Goal: Transaction & Acquisition: Purchase product/service

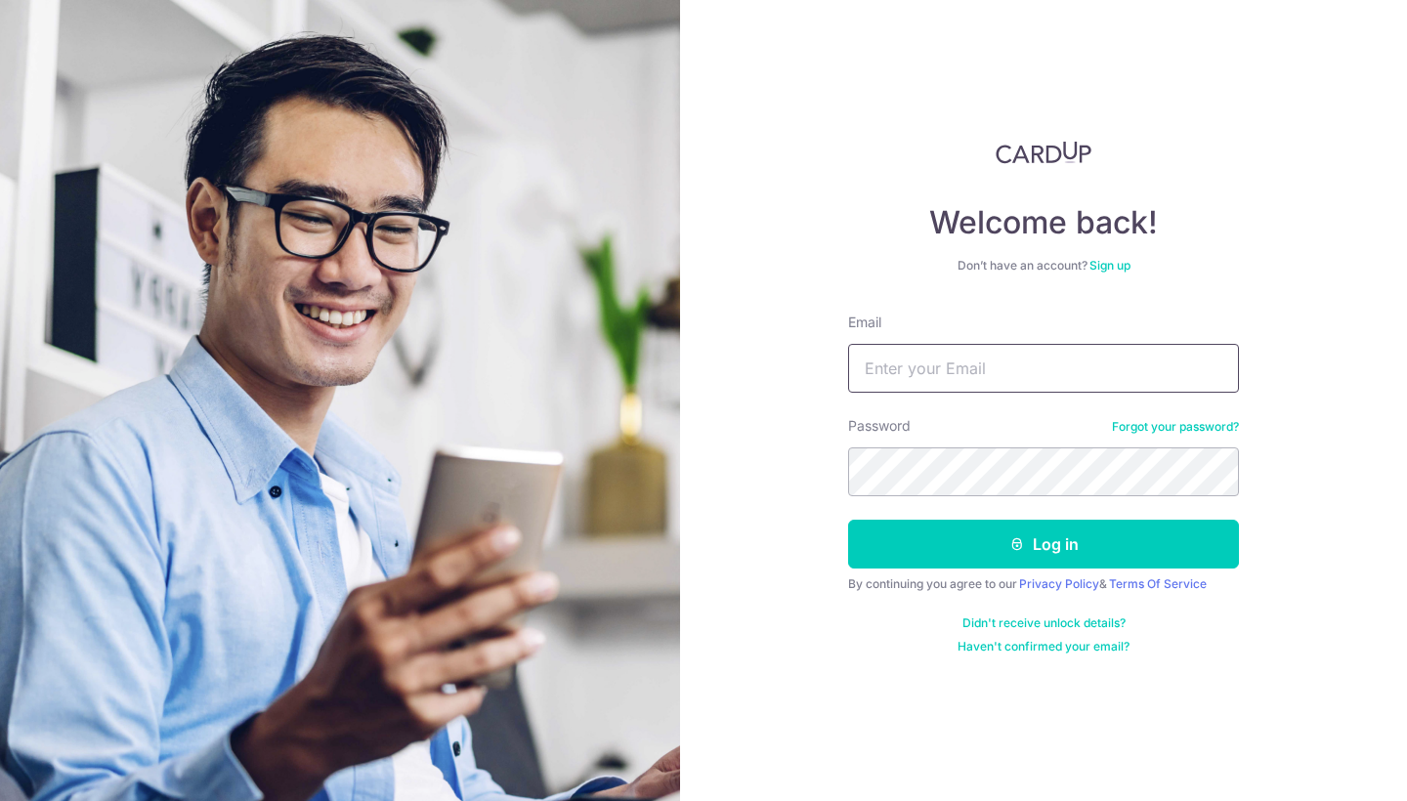
type input "[PERSON_NAME][EMAIL_ADDRESS][PERSON_NAME][DOMAIN_NAME]"
click at [1044, 544] on button "Log in" at bounding box center [1043, 544] width 391 height 49
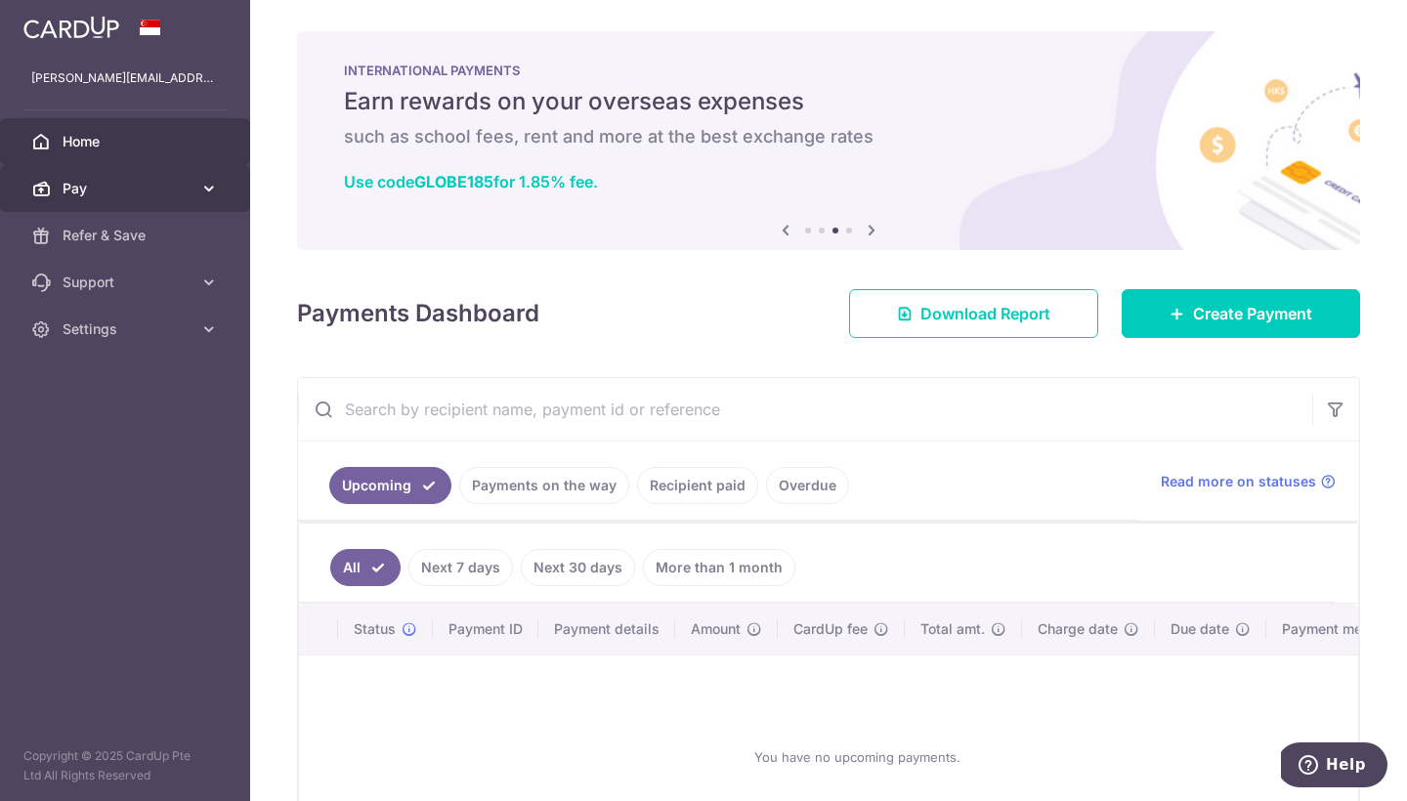
click at [190, 193] on span "Pay" at bounding box center [127, 189] width 129 height 20
click at [92, 189] on span "Pay" at bounding box center [127, 189] width 129 height 20
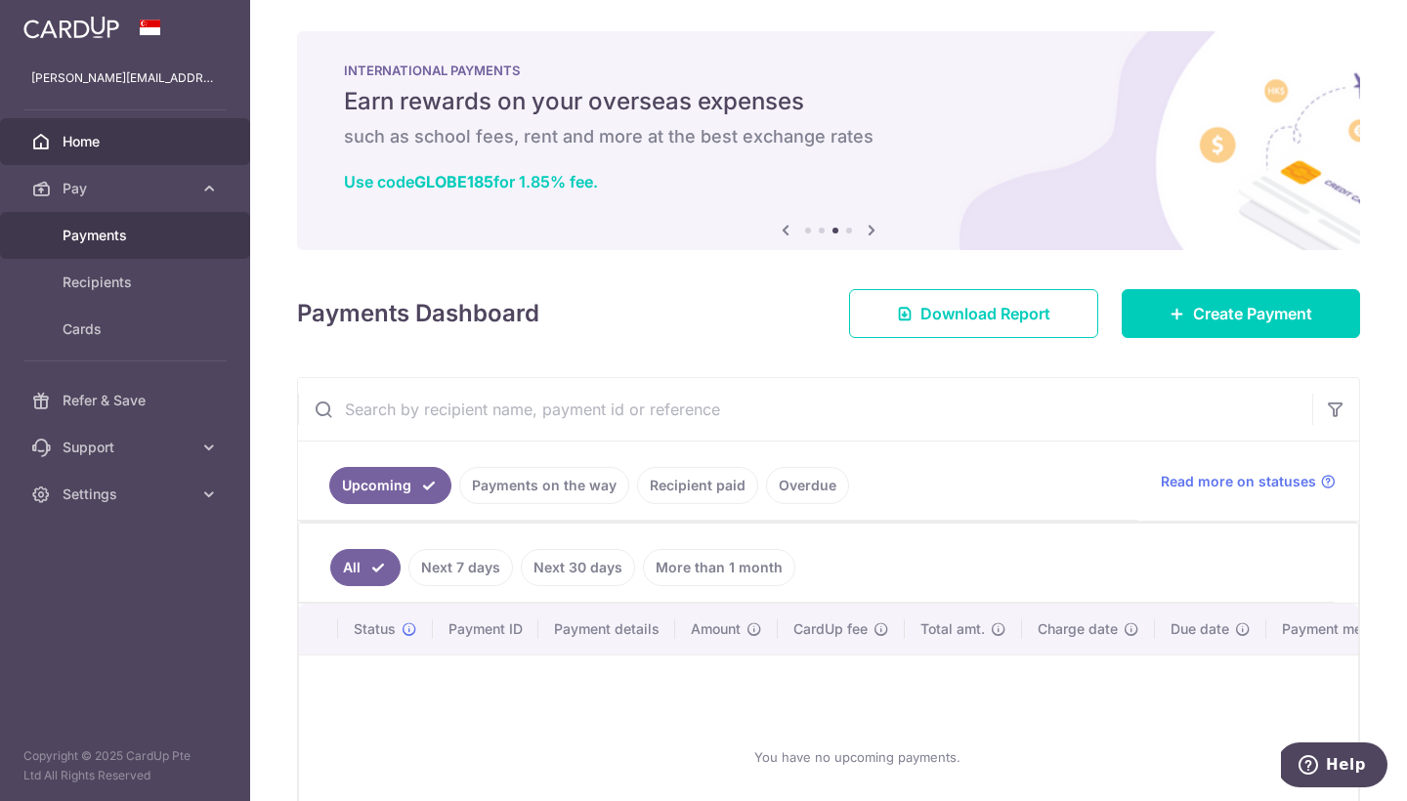
click at [96, 236] on span "Payments" at bounding box center [127, 236] width 129 height 20
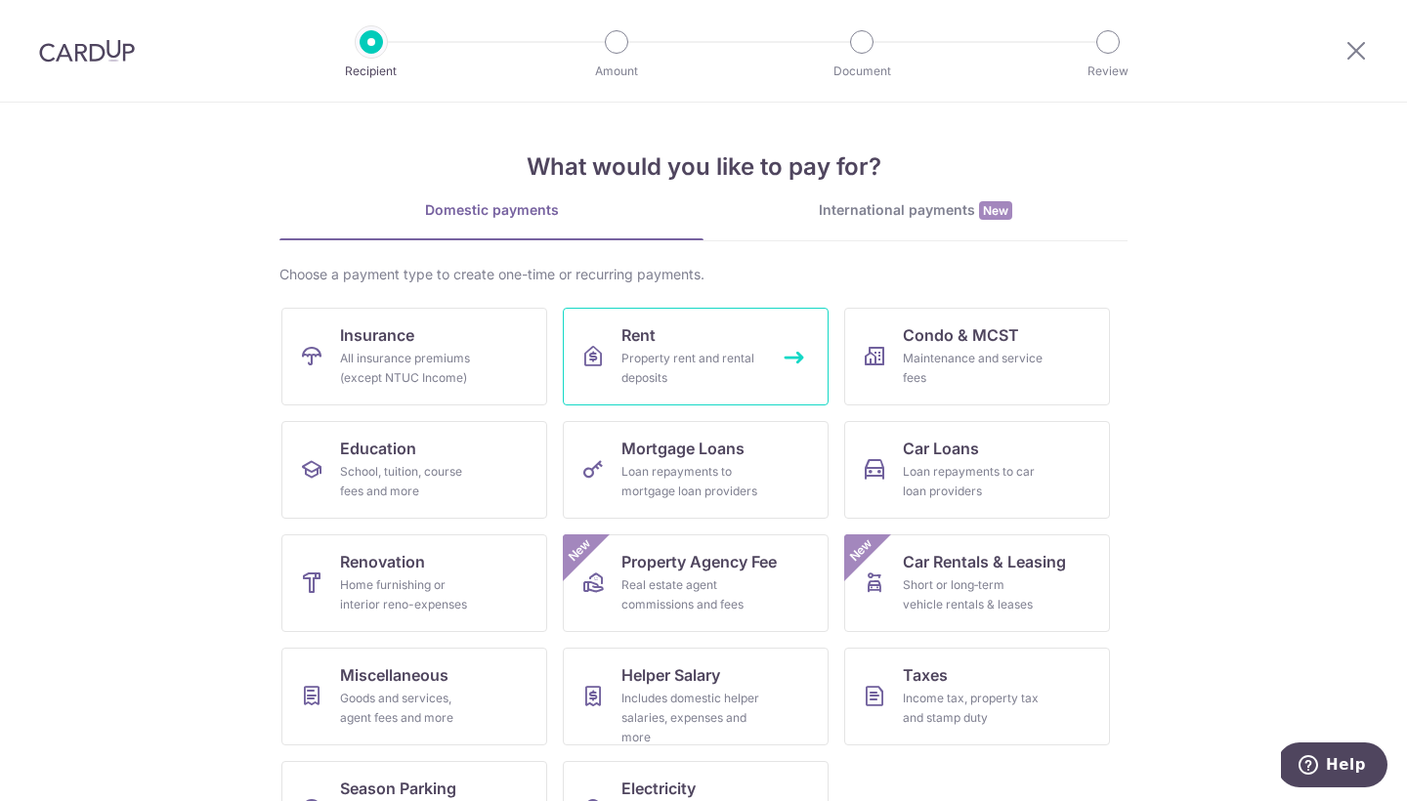
click at [699, 346] on link "Rent Property rent and rental deposits" at bounding box center [696, 357] width 266 height 98
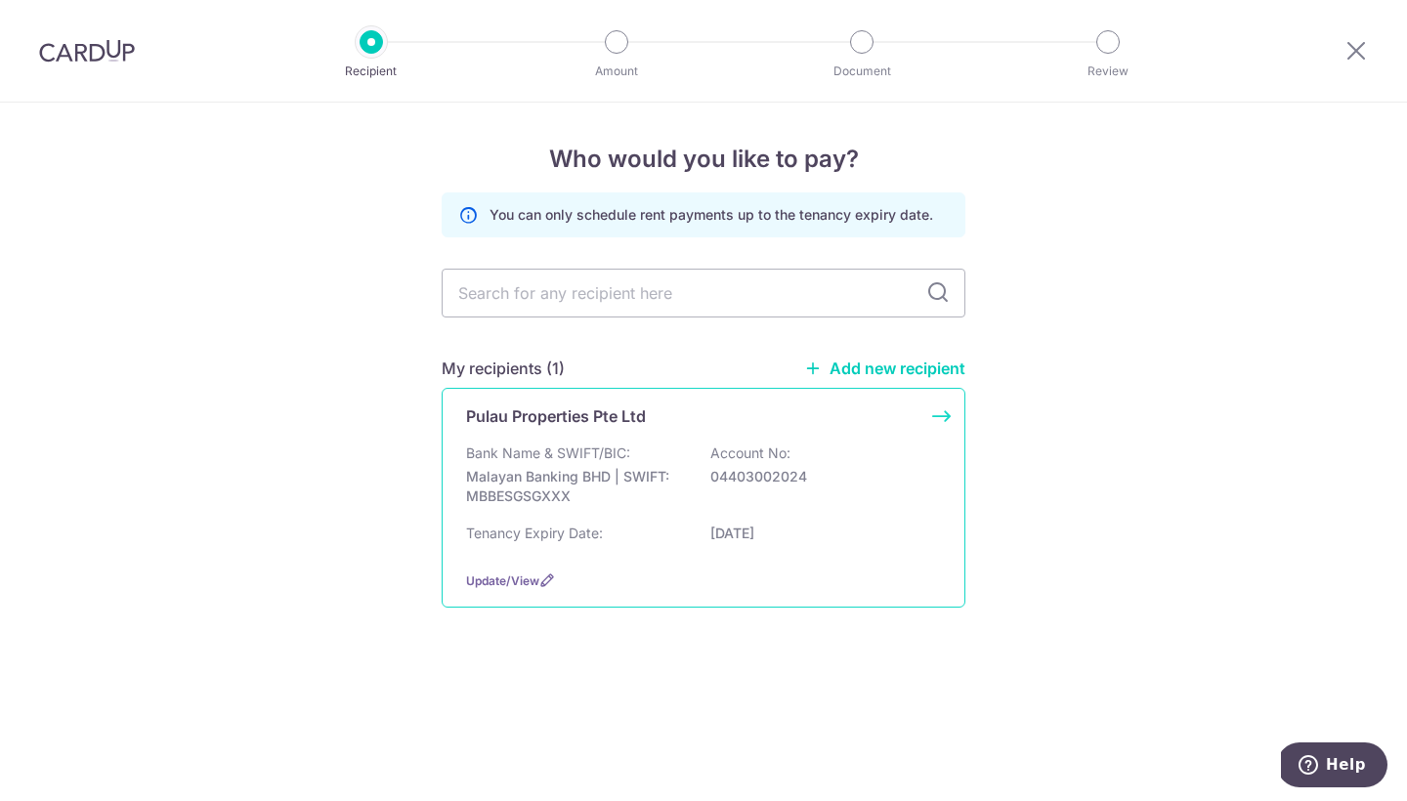
click at [598, 460] on p "Bank Name & SWIFT/BIC:" at bounding box center [548, 454] width 164 height 20
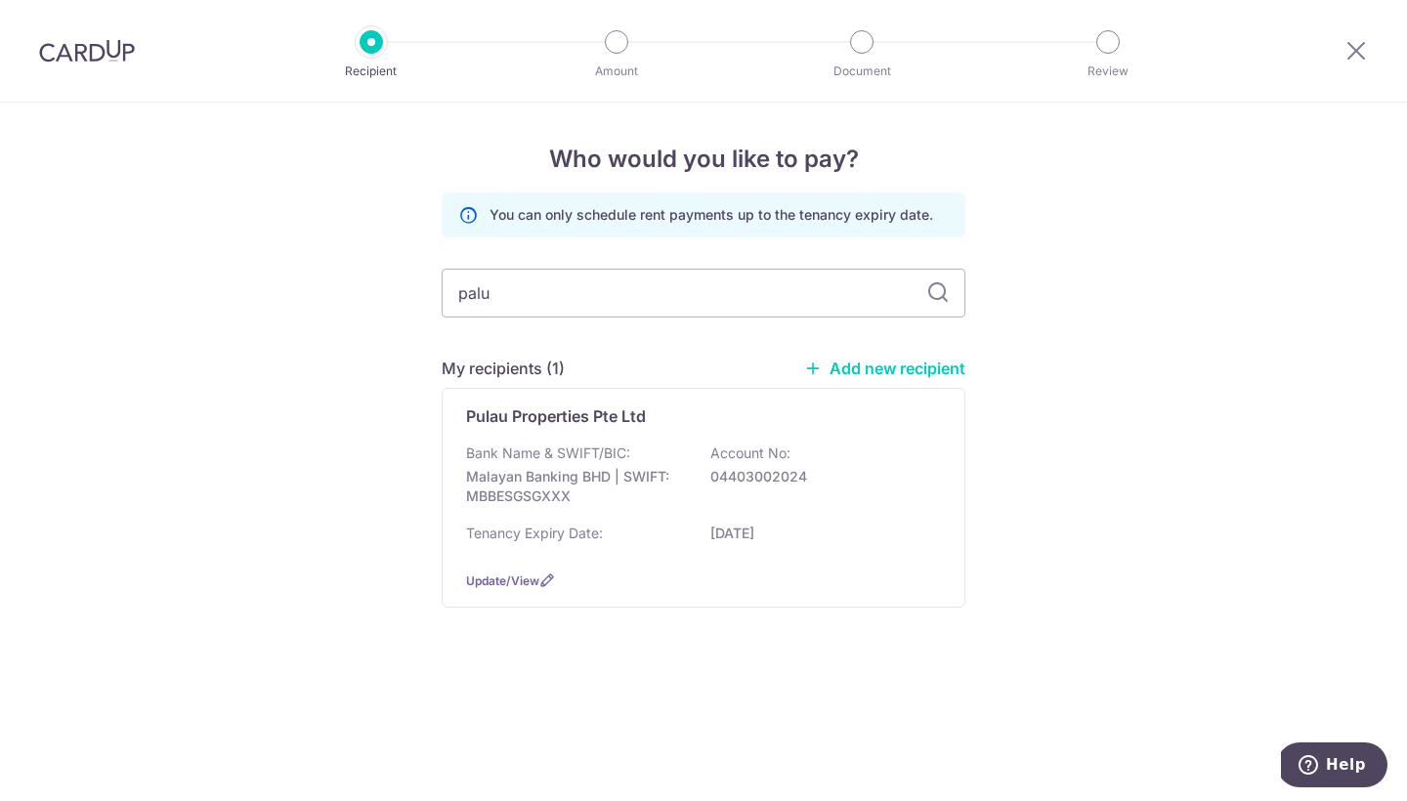
type input "palua"
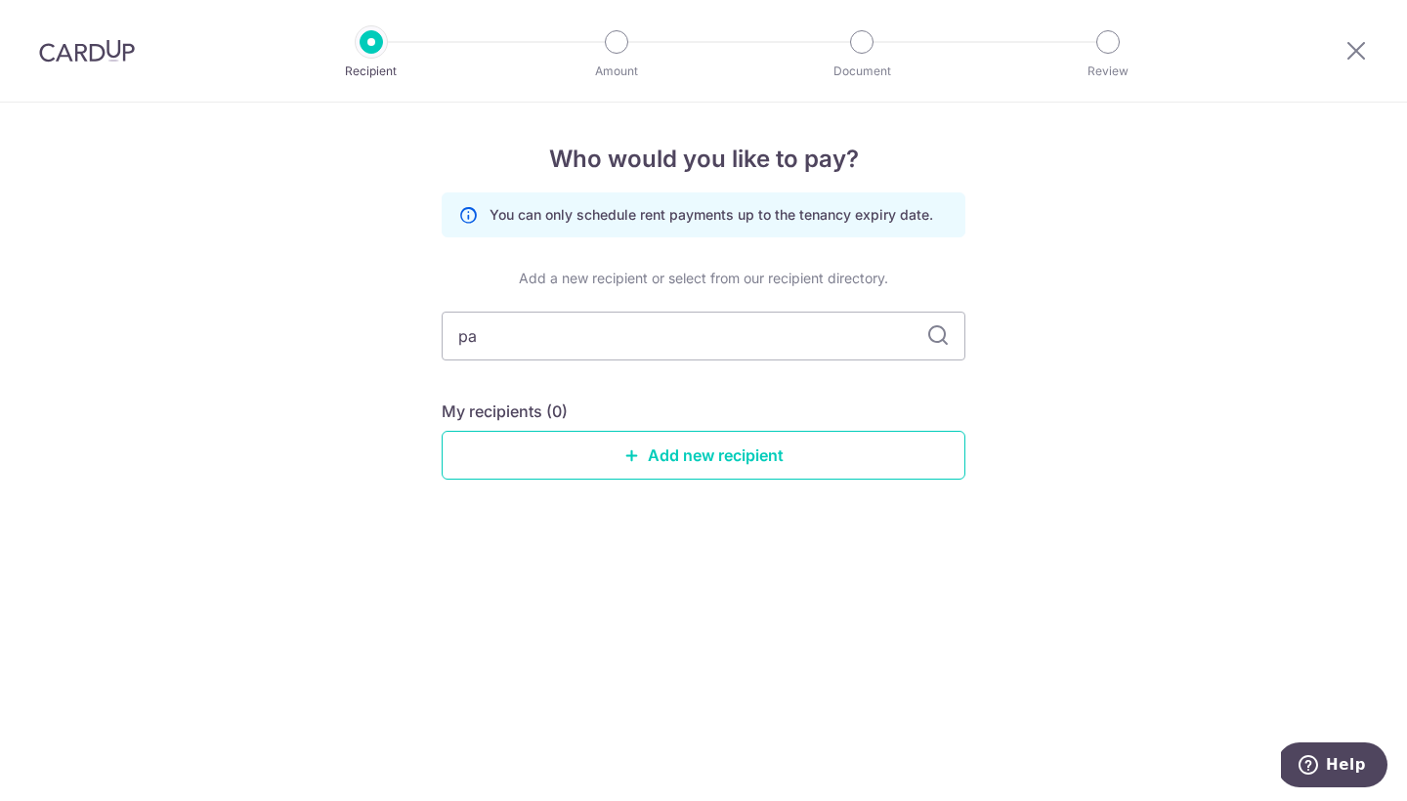
type input "p"
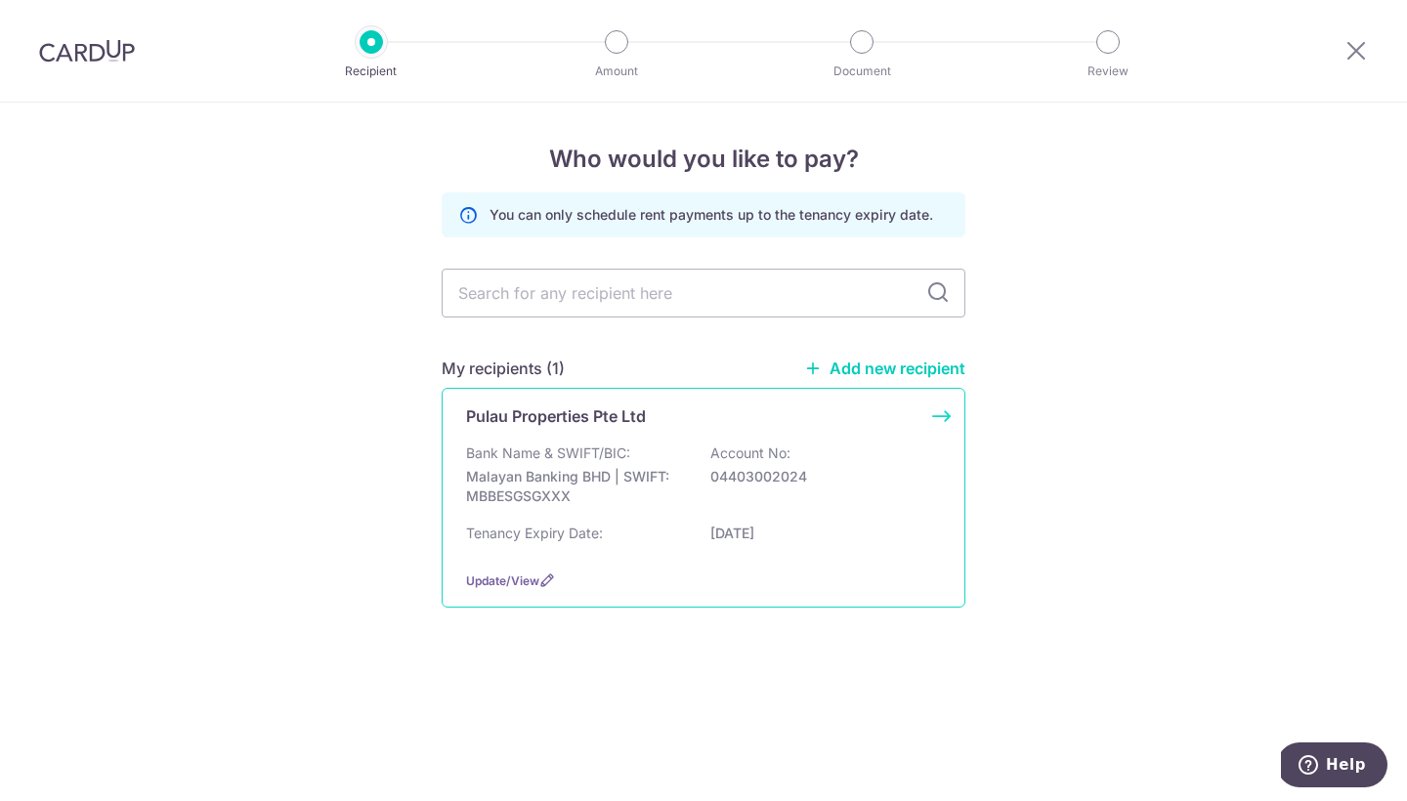
click at [641, 481] on p "Malayan Banking BHD | SWIFT: MBBESGSGXXX" at bounding box center [575, 486] width 219 height 39
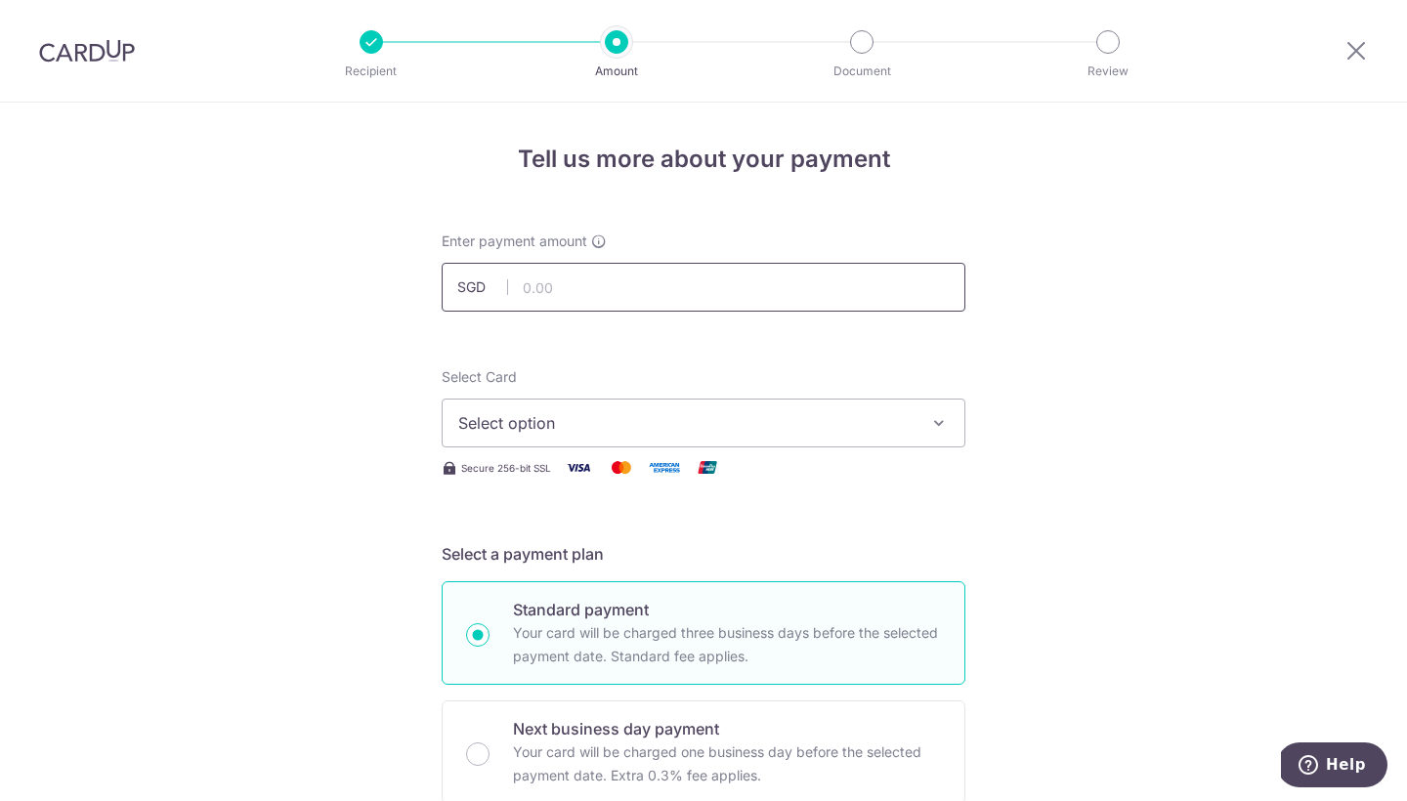
click at [524, 292] on input "text" at bounding box center [704, 287] width 524 height 49
type input "6,560.00"
click at [937, 422] on icon "button" at bounding box center [939, 423] width 20 height 20
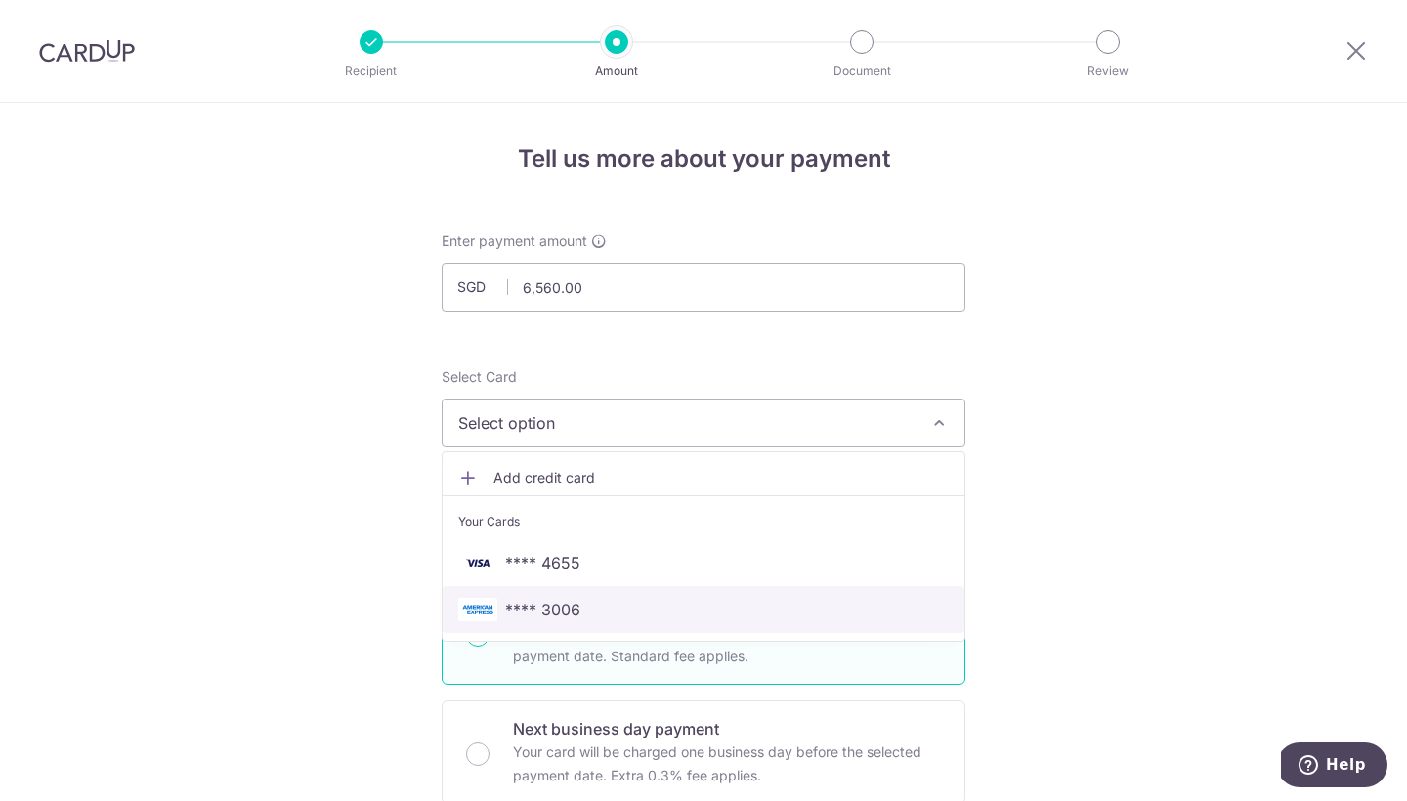
click at [744, 605] on span "**** 3006" at bounding box center [703, 609] width 491 height 23
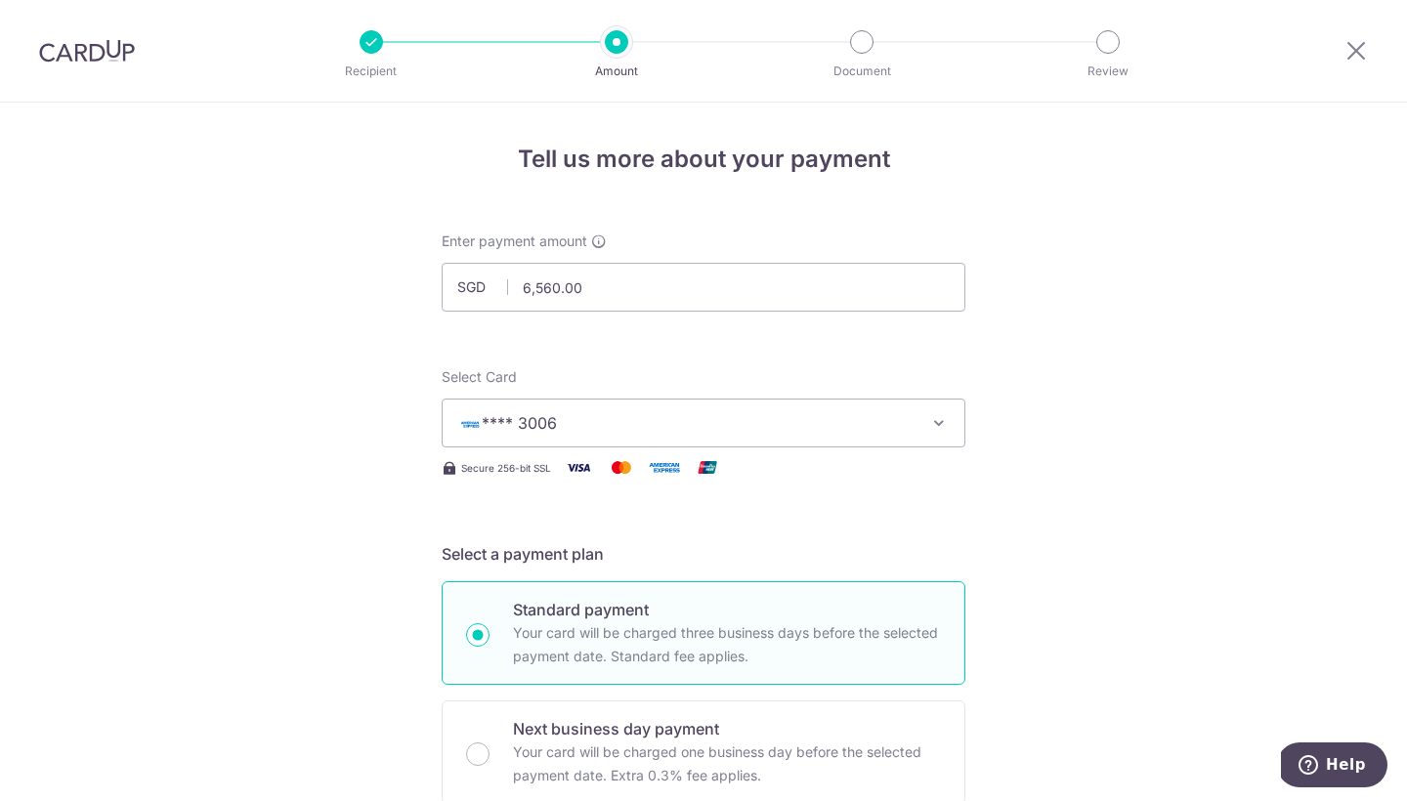
click at [865, 35] on div at bounding box center [861, 41] width 23 height 23
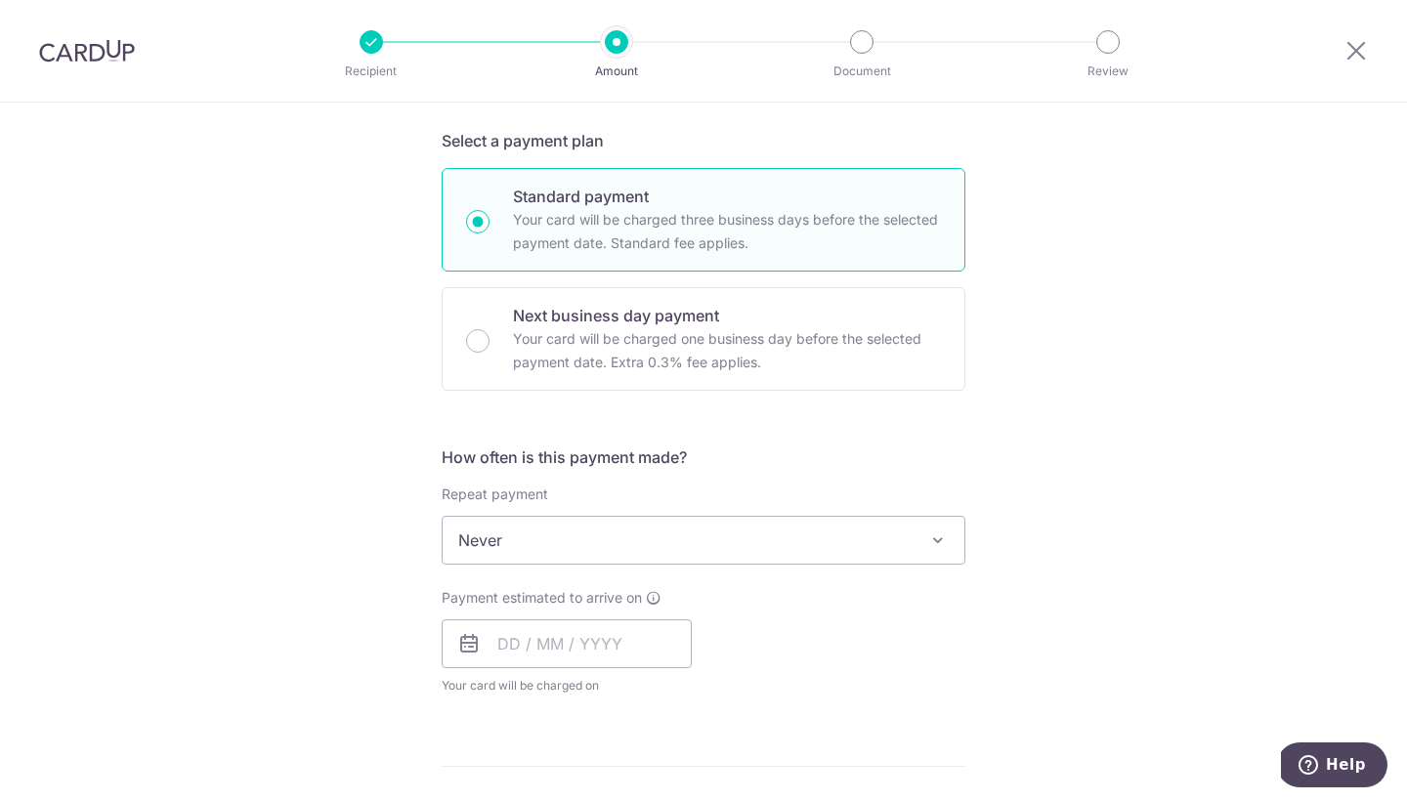
scroll to position [502, 0]
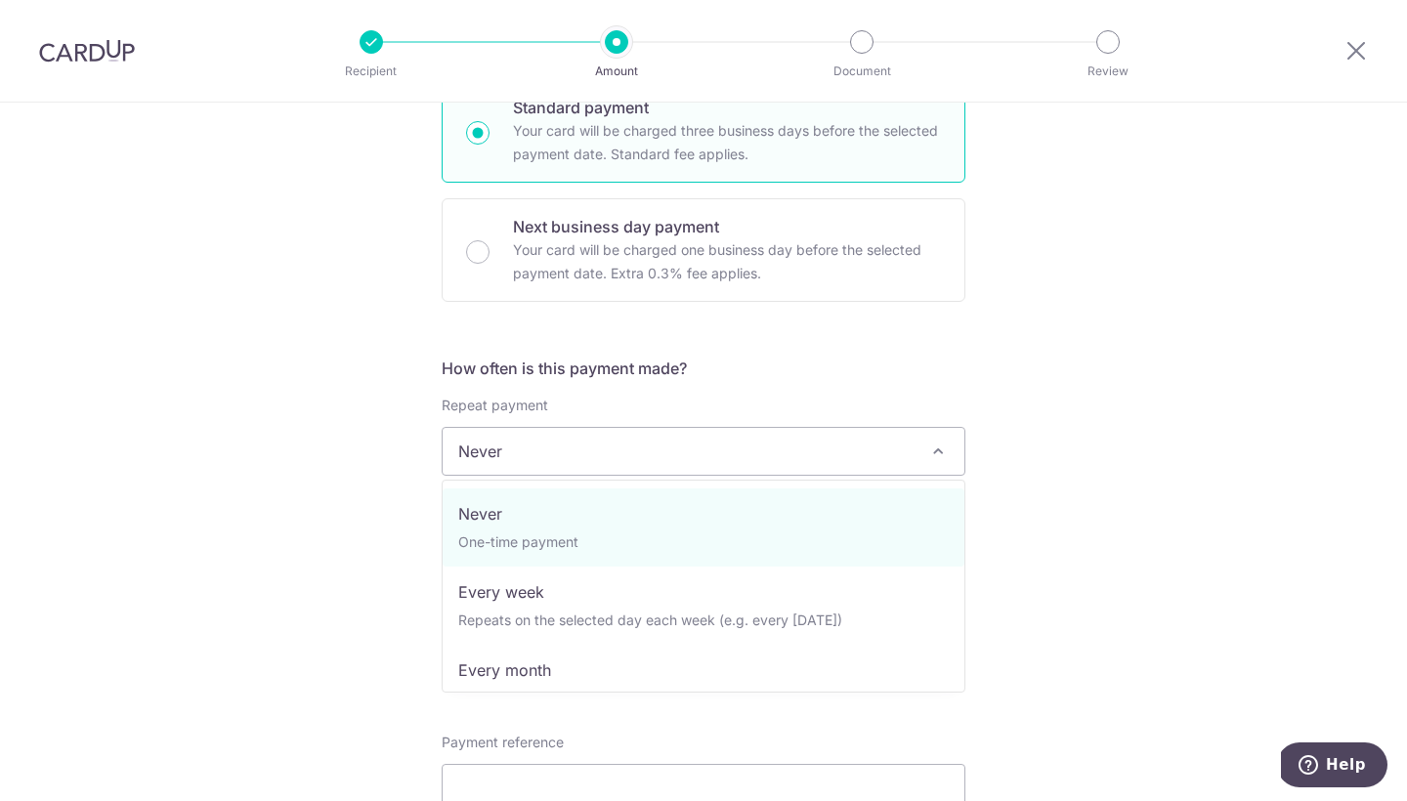
click at [942, 448] on span at bounding box center [937, 451] width 23 height 23
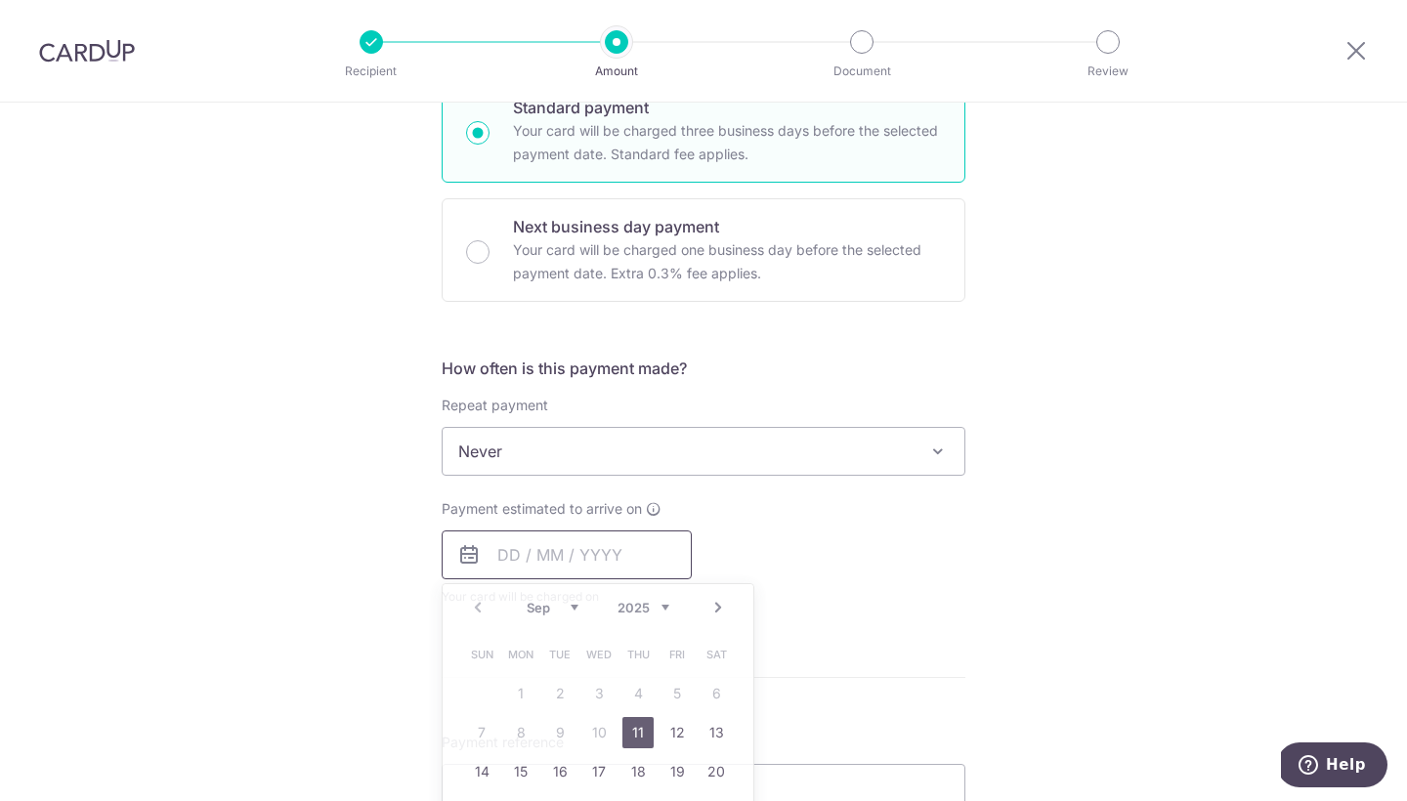
click at [572, 555] on input "text" at bounding box center [567, 555] width 250 height 49
click at [518, 770] on link "15" at bounding box center [520, 771] width 31 height 31
type input "[DATE]"
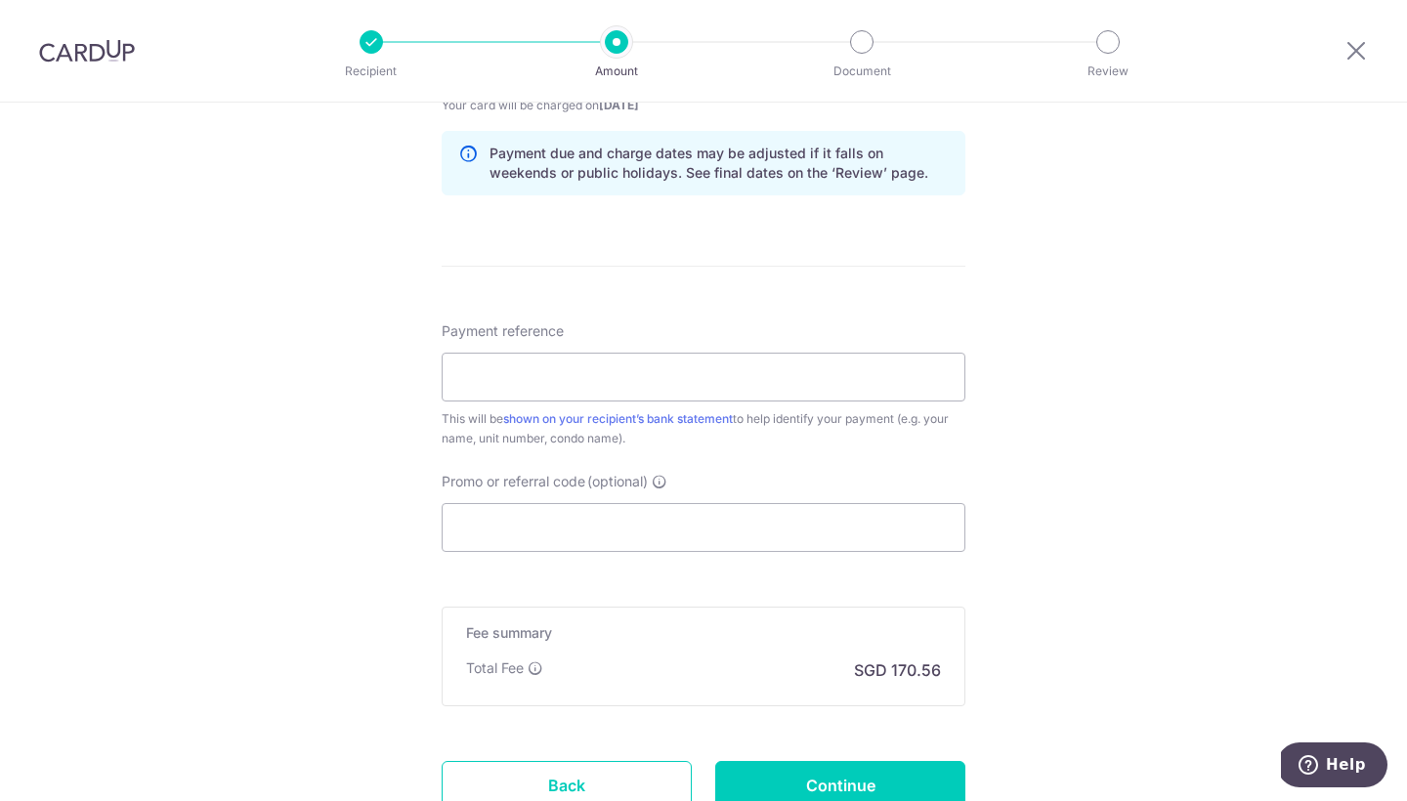
scroll to position [1141, 0]
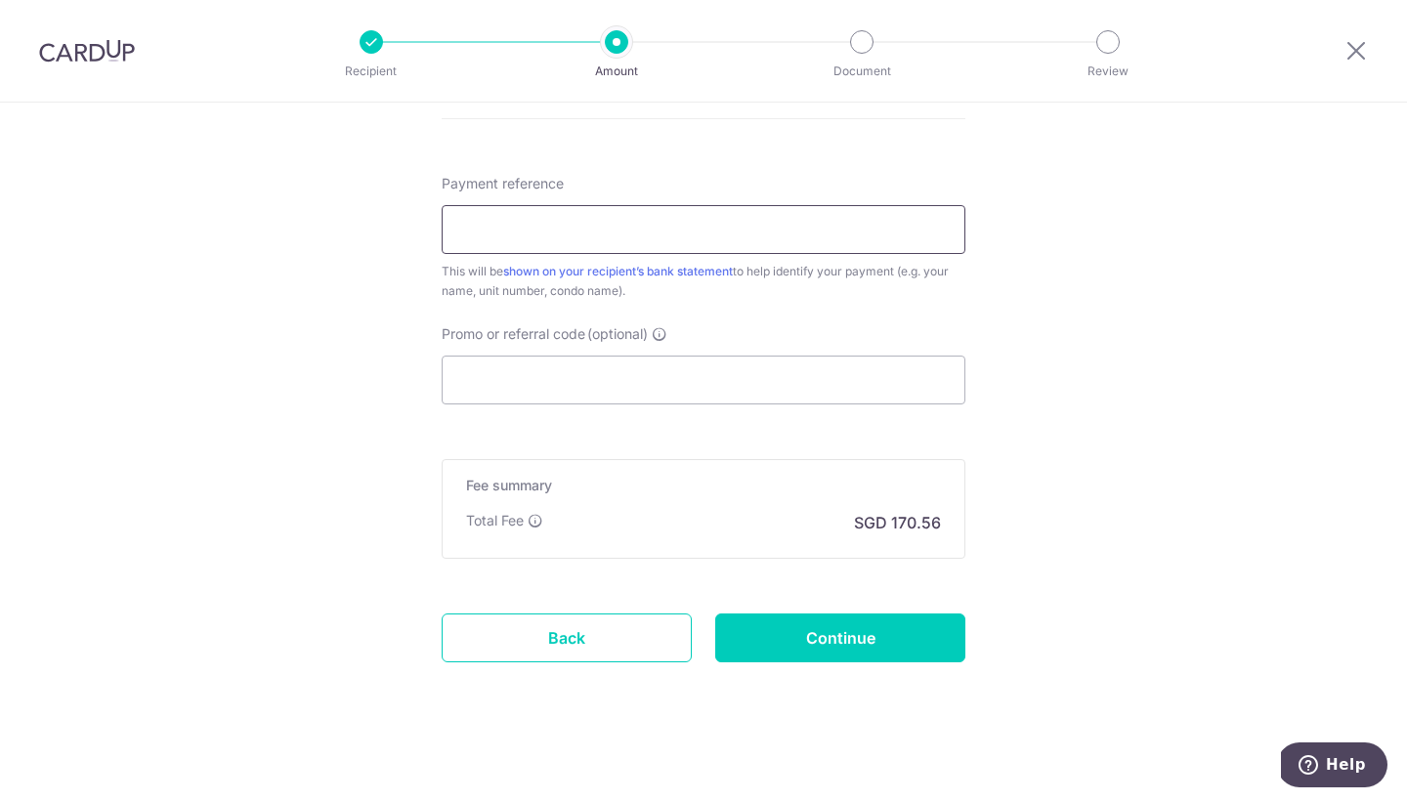
click at [537, 233] on input "Payment reference" at bounding box center [704, 229] width 524 height 49
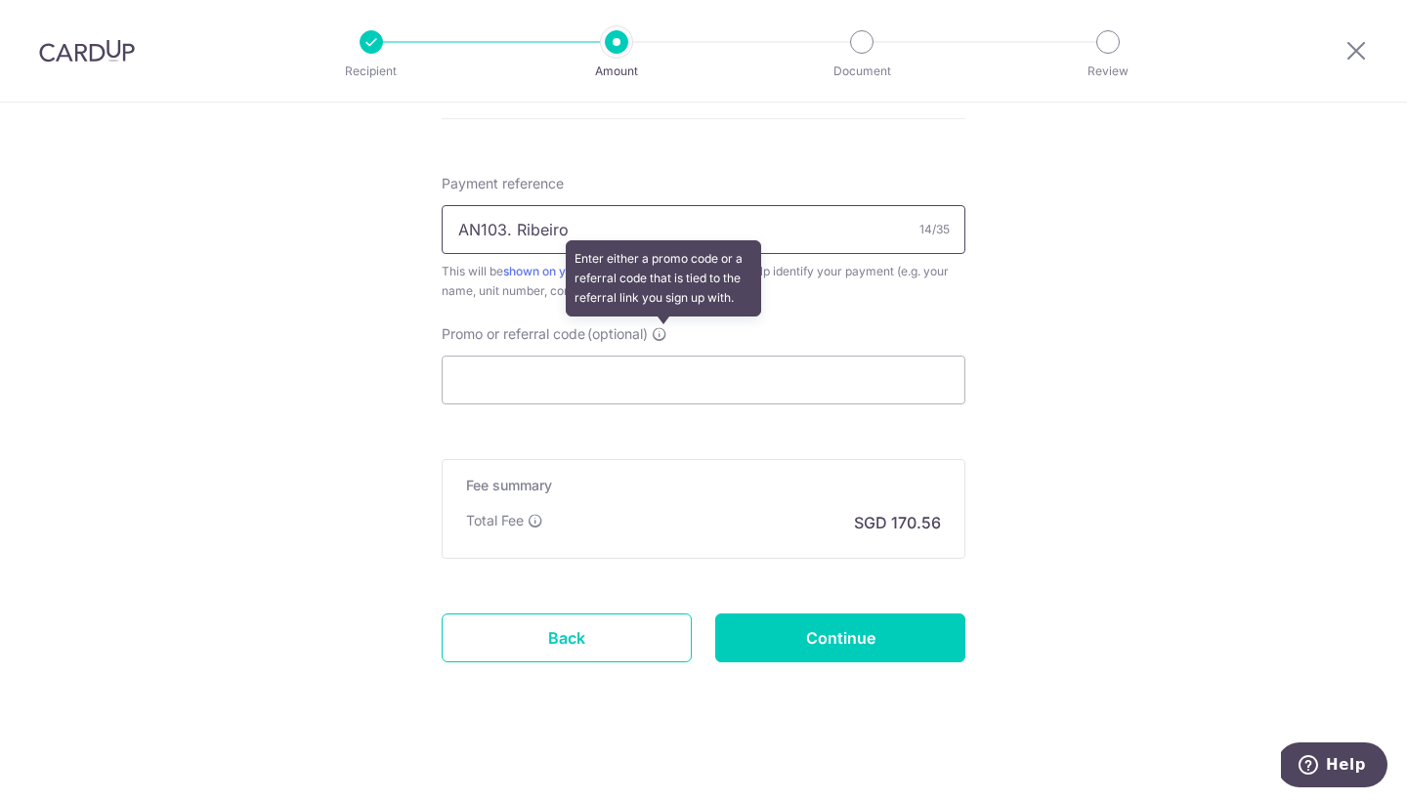
type input "AN103. Ribeiro"
click at [662, 337] on icon at bounding box center [660, 334] width 16 height 16
click at [662, 356] on input "Promo or referral code (optional) Enter either a promo code or a referral code …" at bounding box center [704, 380] width 524 height 49
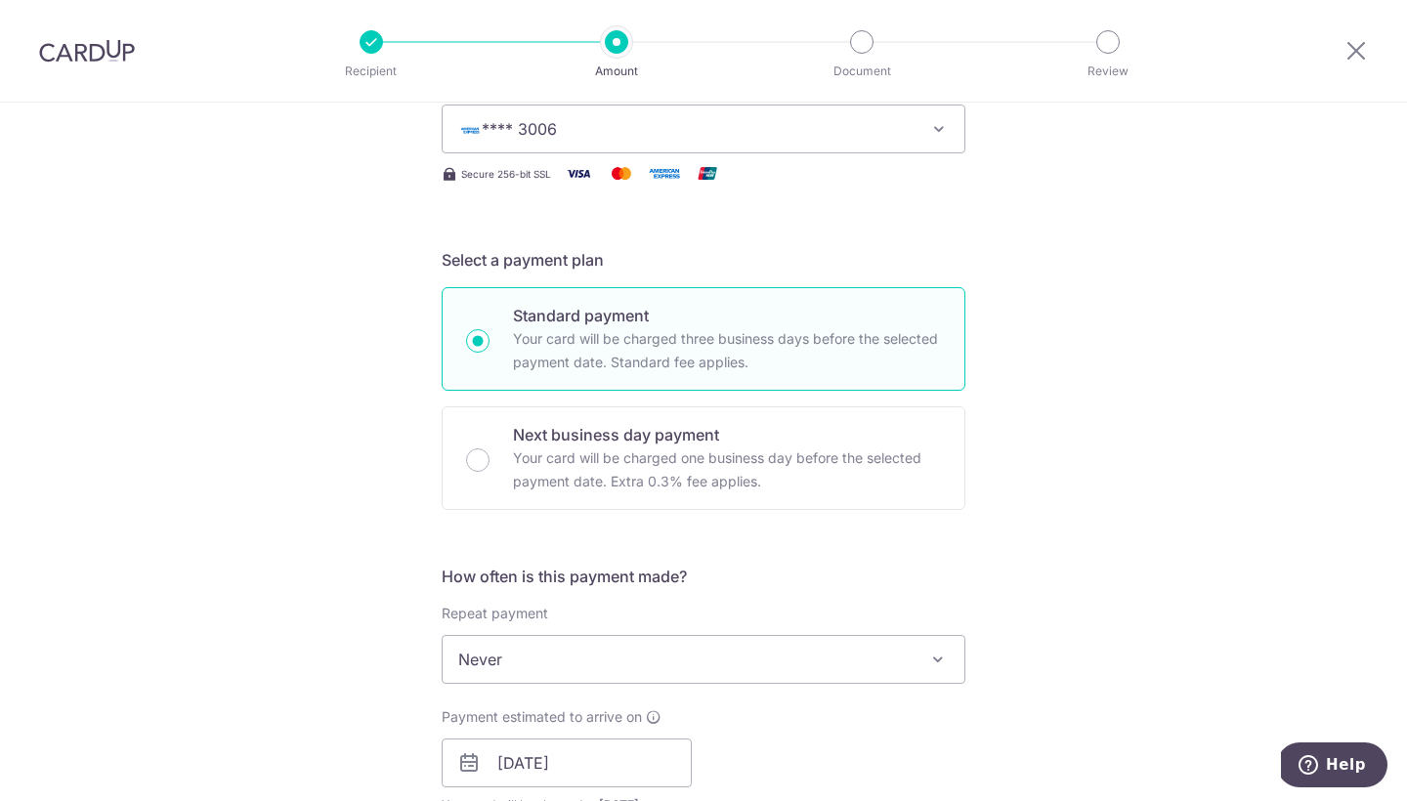
scroll to position [300, 0]
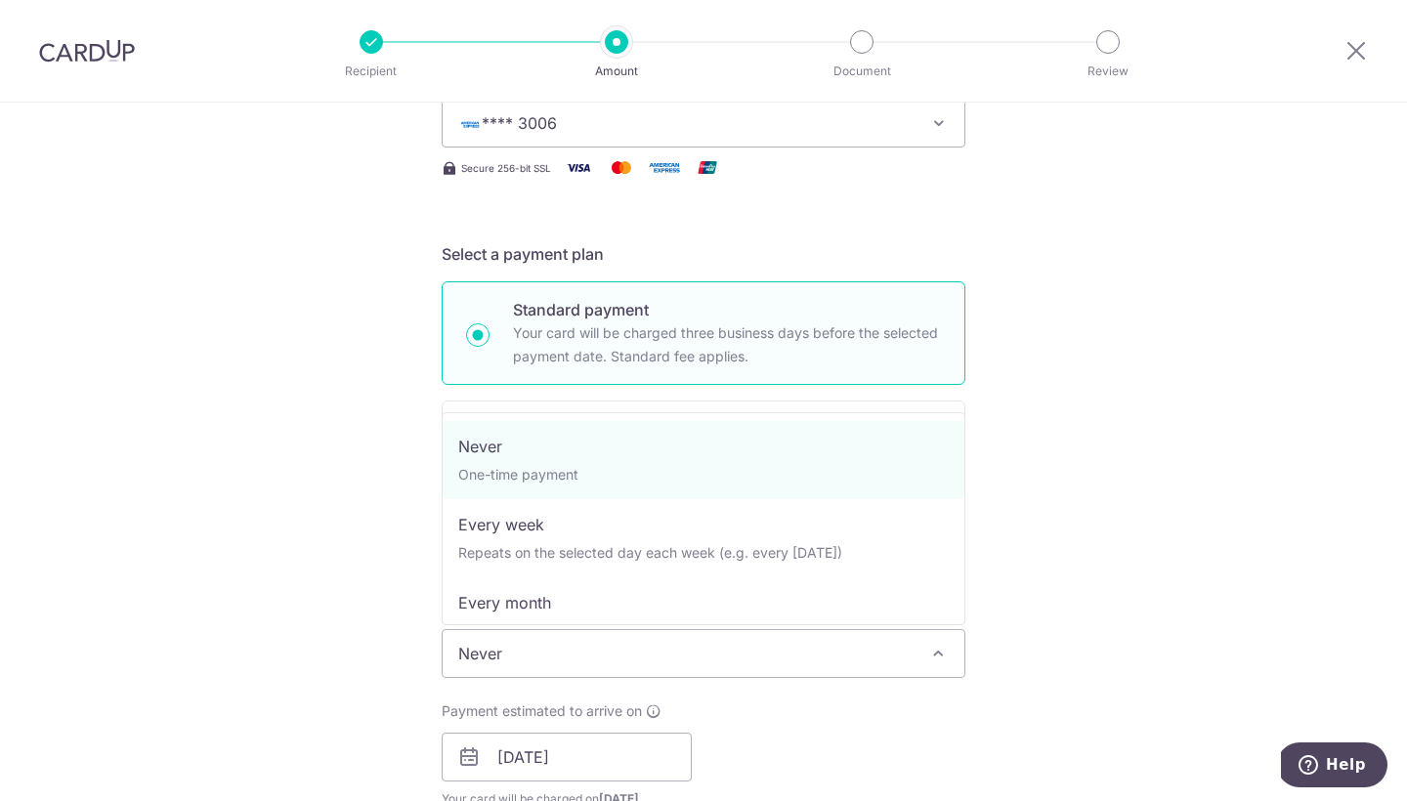
click at [940, 657] on span at bounding box center [937, 653] width 23 height 23
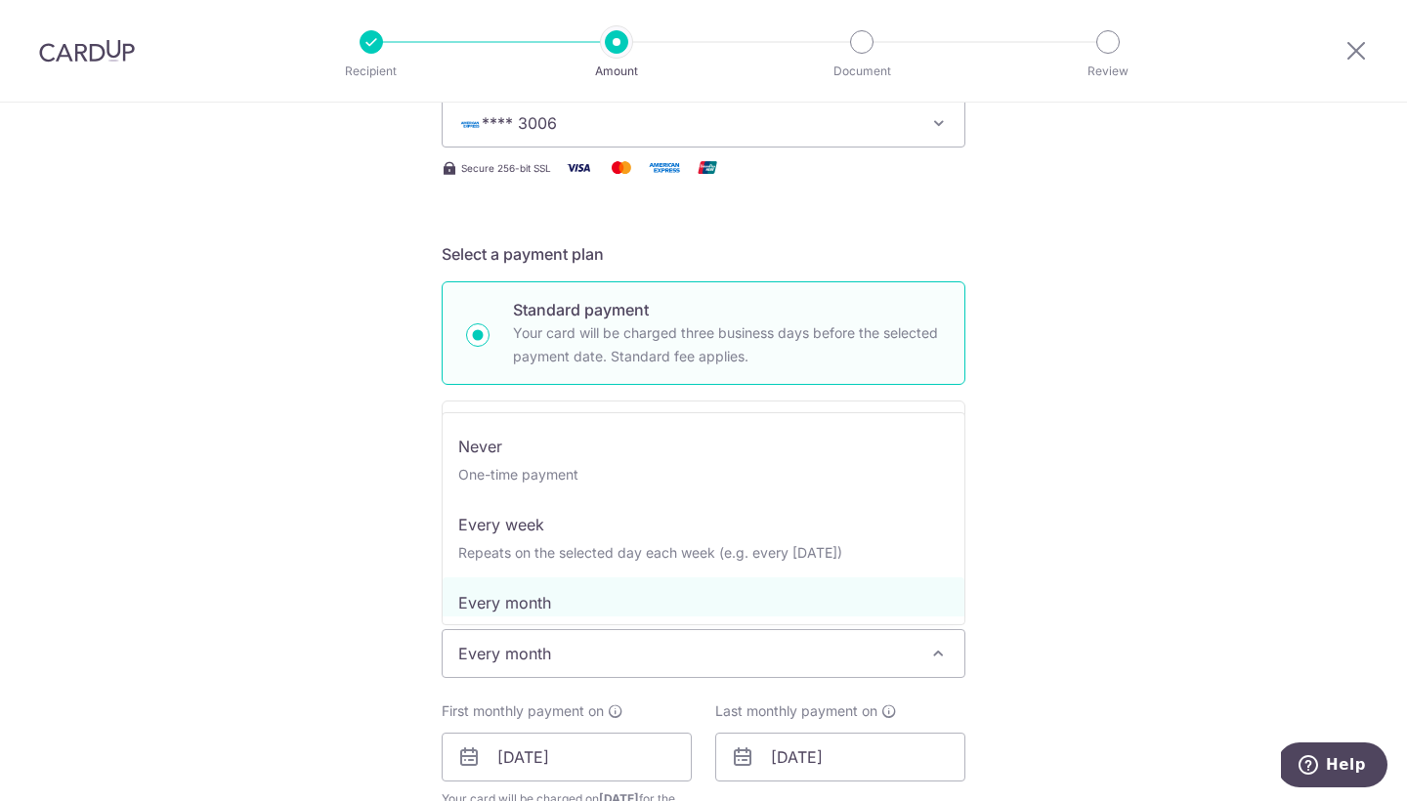
click at [936, 650] on span at bounding box center [937, 653] width 23 height 23
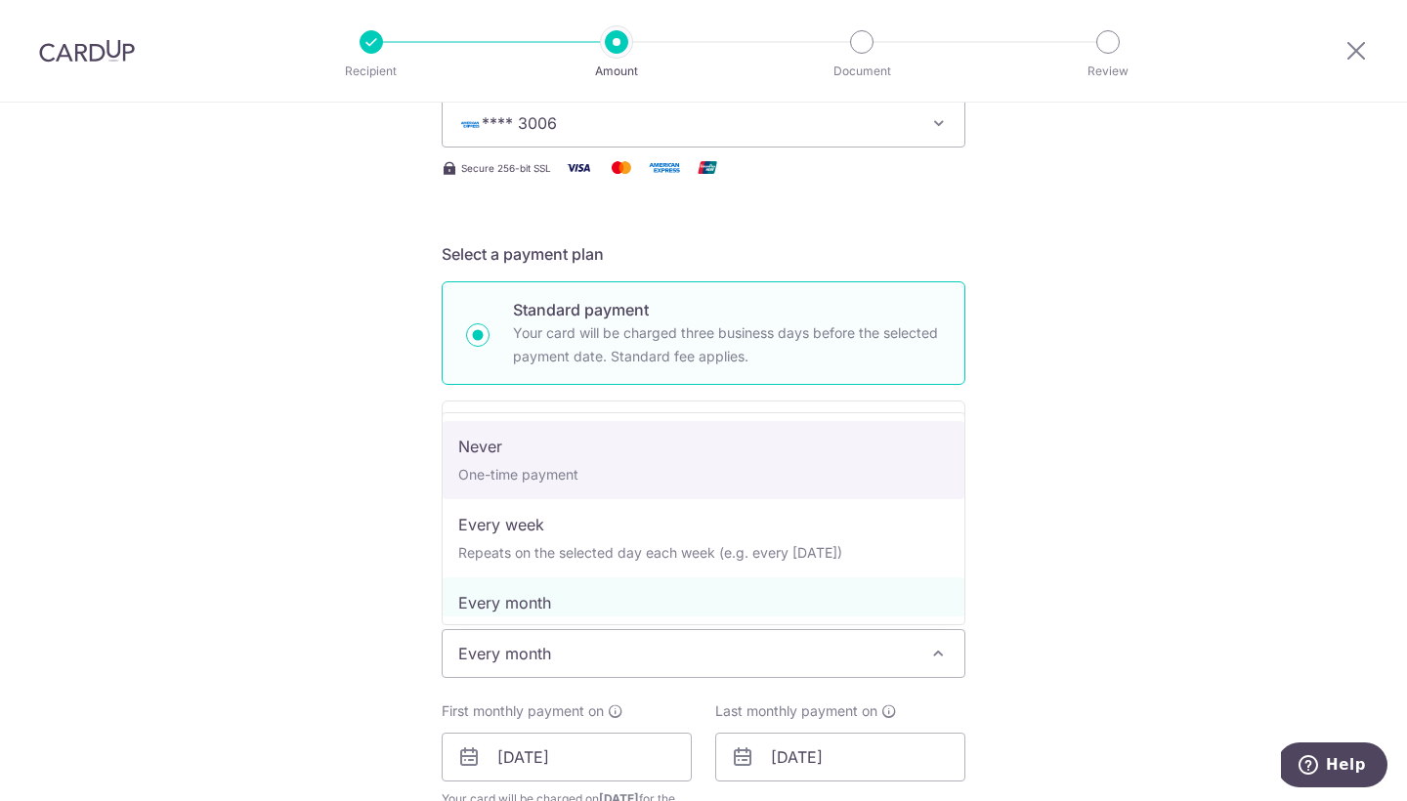
select select "1"
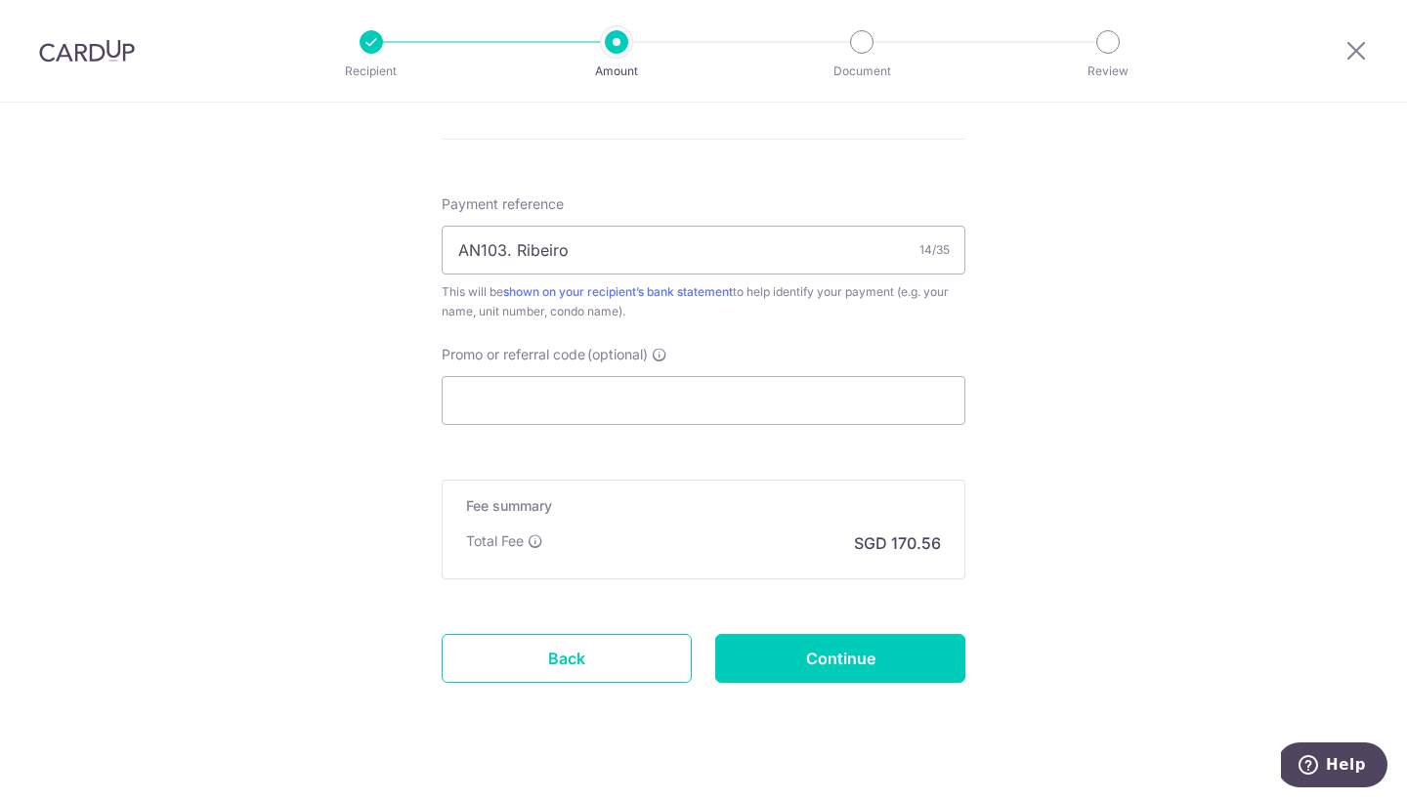
scroll to position [1126, 0]
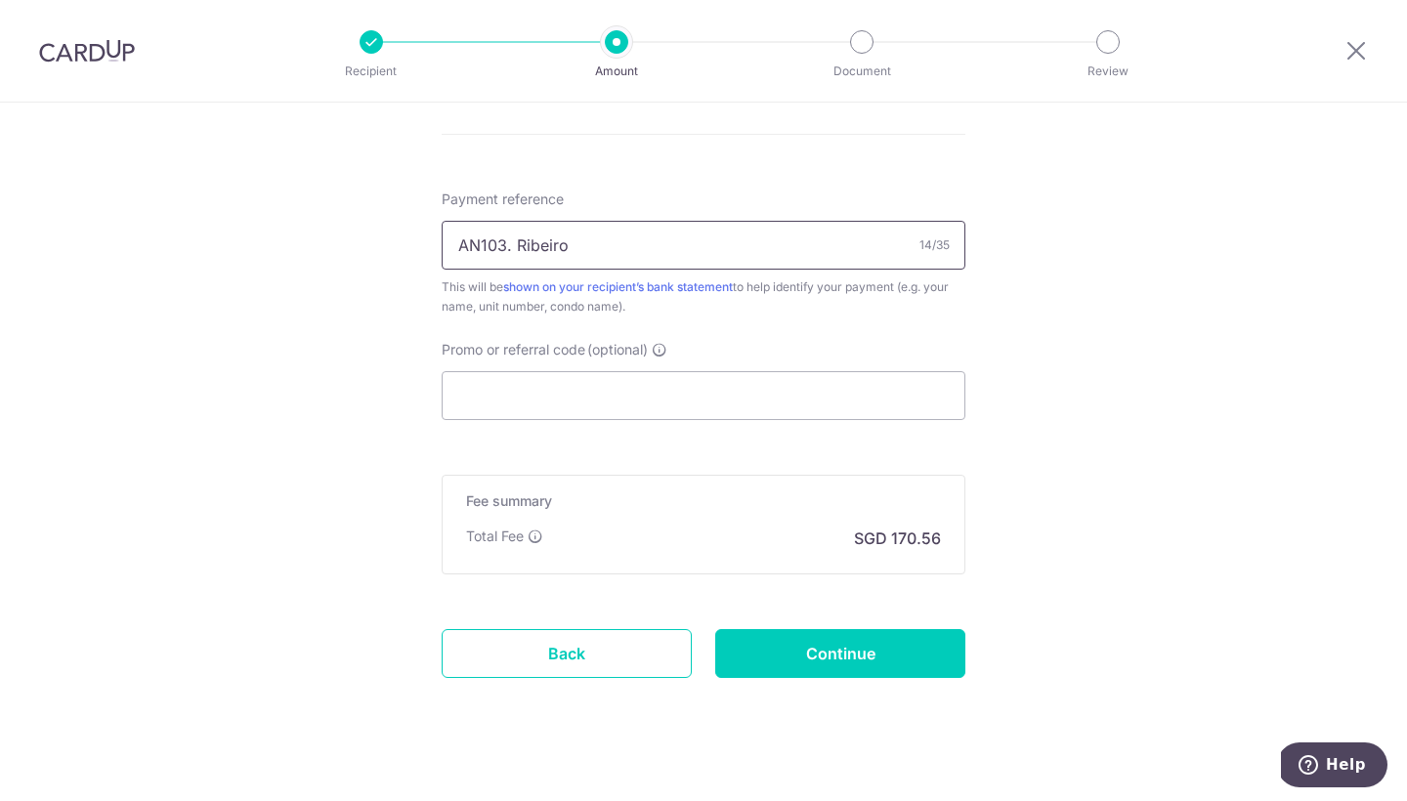
click at [679, 261] on input "AN103. Ribeiro" at bounding box center [704, 245] width 524 height 49
type input "AN103. Ribeiro 177 Duchess Ave"
click at [578, 391] on input "Promo or referral code (optional)" at bounding box center [704, 395] width 524 height 49
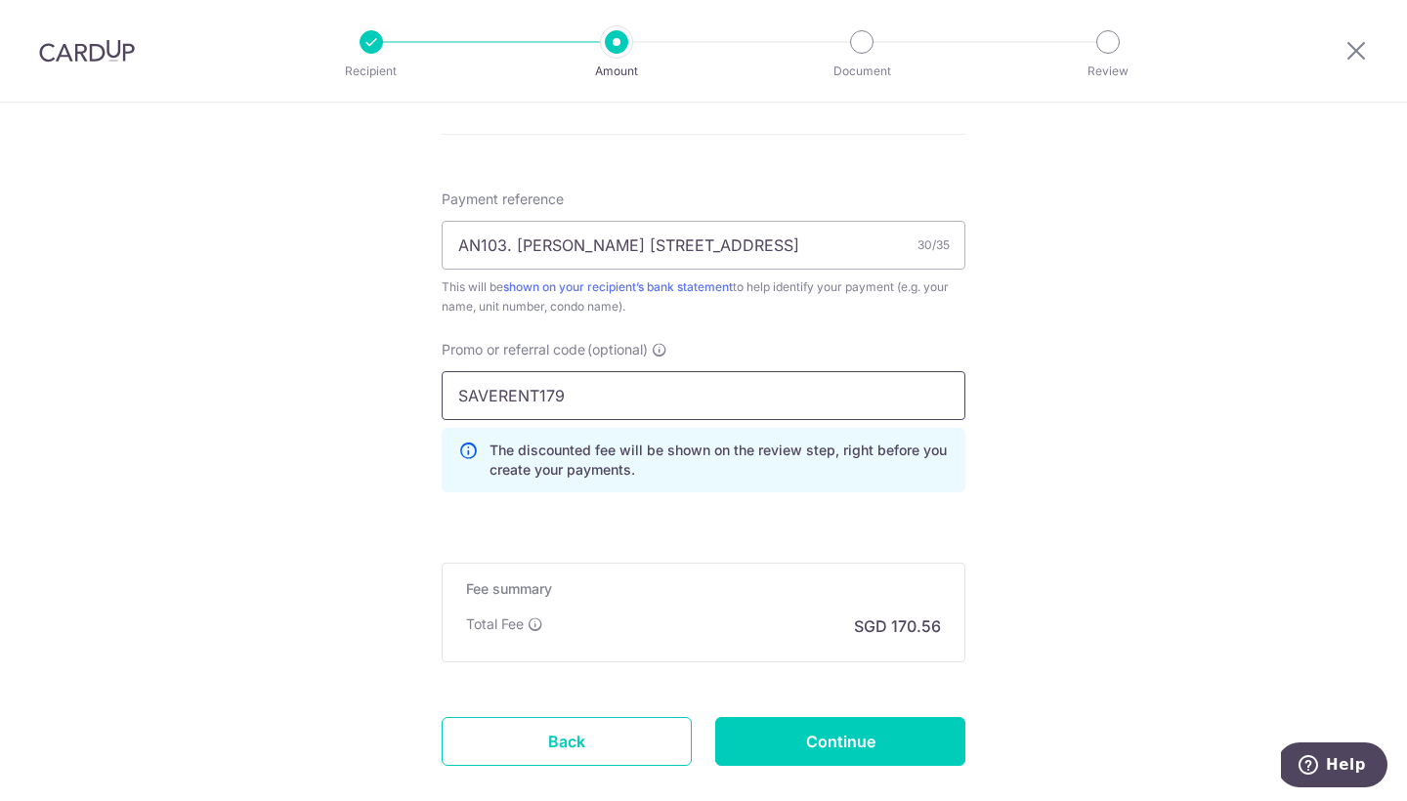
click at [593, 388] on input "SAVERENT179" at bounding box center [704, 395] width 524 height 49
type input "S"
type input "25AMEX18"
click at [822, 740] on input "Continue" at bounding box center [840, 741] width 250 height 49
type input "Create Schedule"
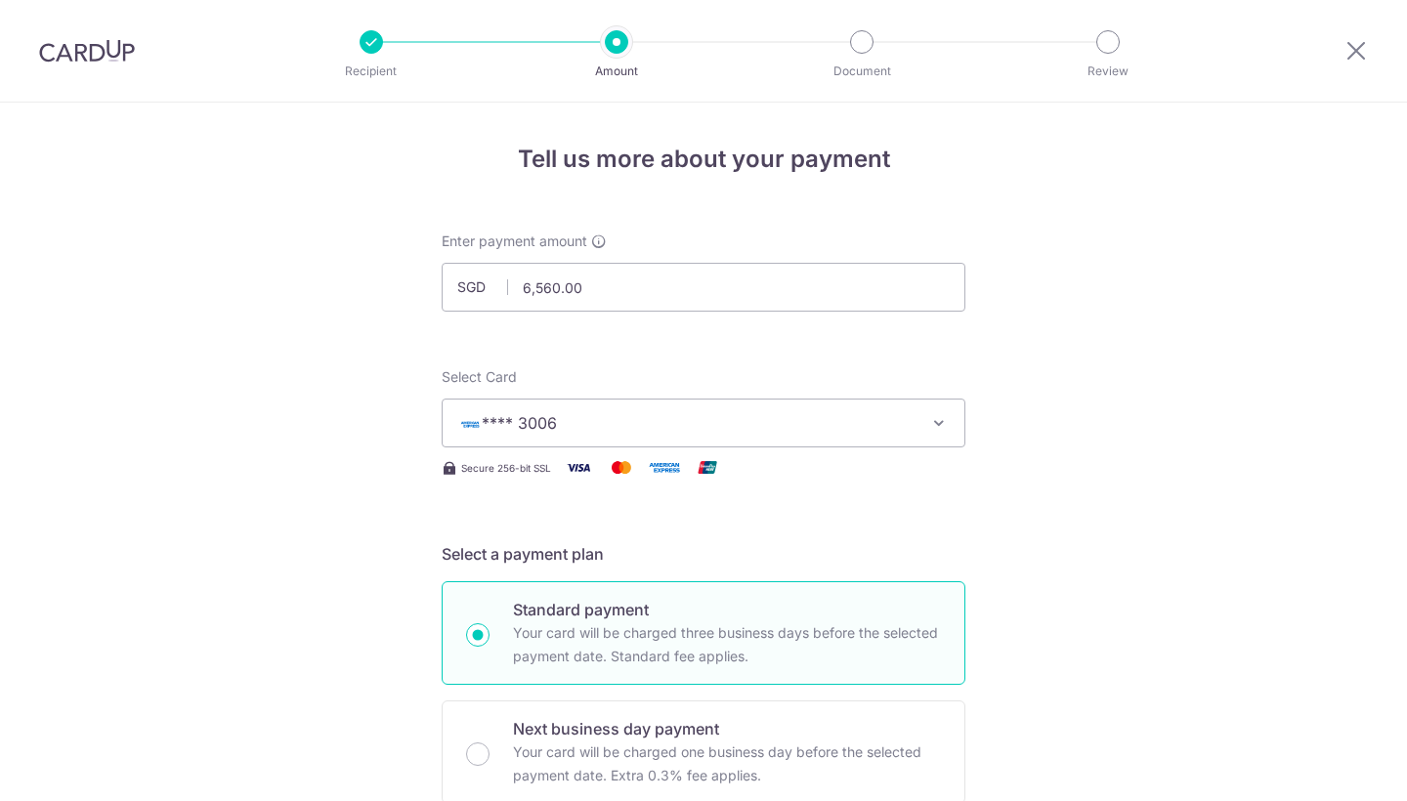
scroll to position [1292, 0]
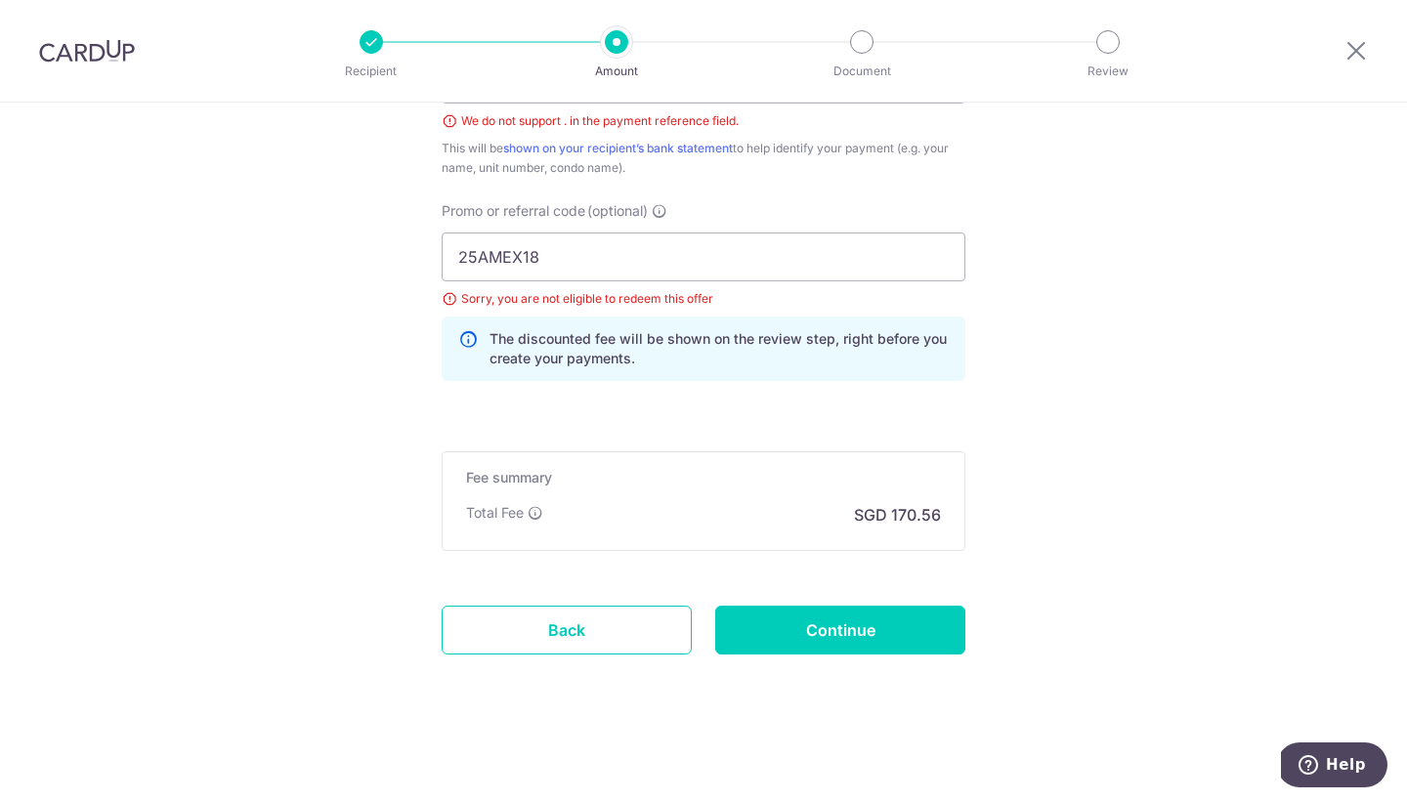
drag, startPoint x: 1403, startPoint y: 266, endPoint x: 1406, endPoint y: 199, distance: 66.5
drag, startPoint x: 1368, startPoint y: 273, endPoint x: 1378, endPoint y: 228, distance: 46.0
click at [1398, 123] on section "Tell us more about your payment Enter payment amount SGD 6,560.00 6560.00 Selec…" at bounding box center [703, 452] width 1407 height 699
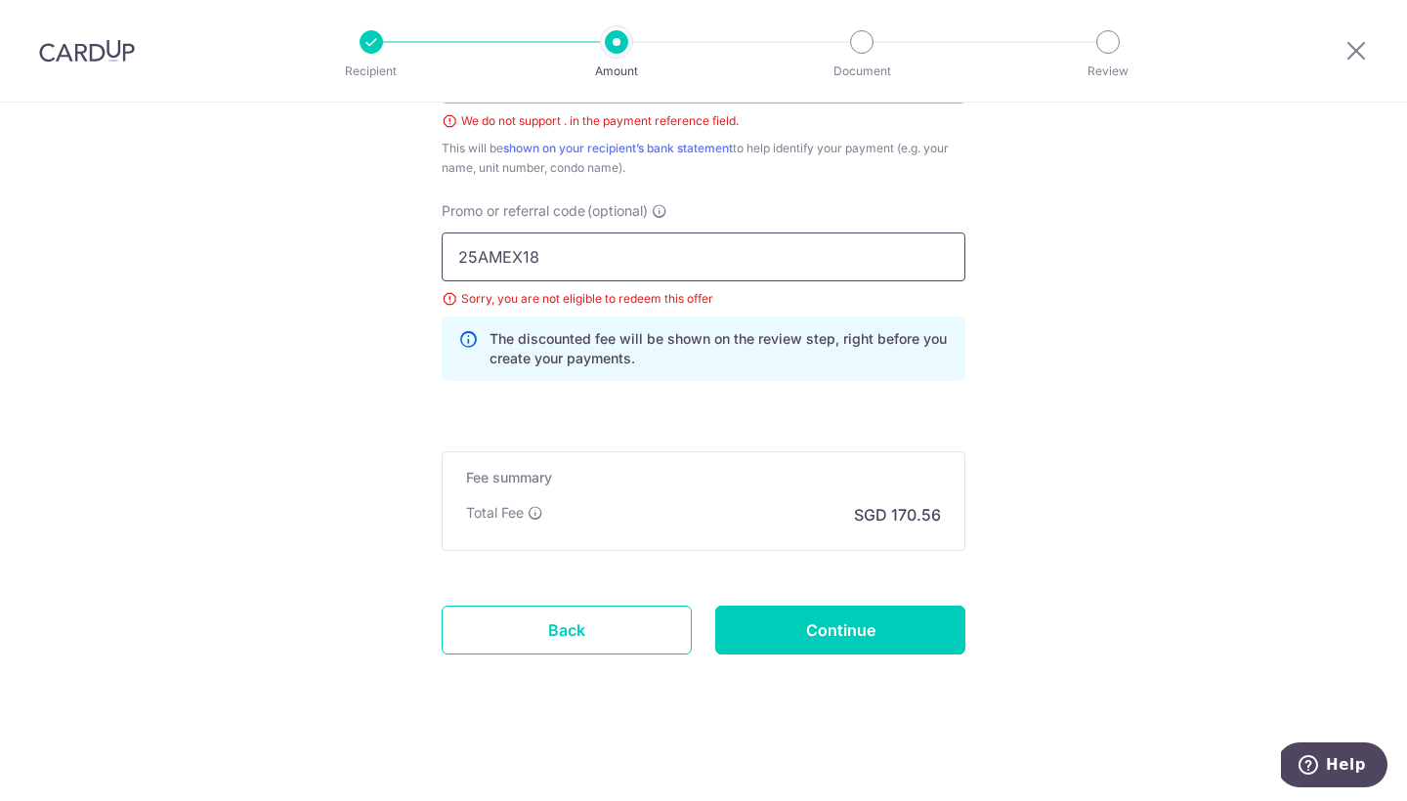
click at [937, 264] on input "25AMEX18" at bounding box center [704, 257] width 524 height 49
drag, startPoint x: 782, startPoint y: 98, endPoint x: 782, endPoint y: 116, distance: 18.6
click at [782, 112] on div "Recipient Amount Document Review Tell us more about your payment Enter payment …" at bounding box center [703, 400] width 1407 height 801
click at [782, 117] on div "We do not support . in the payment reference field." at bounding box center [704, 121] width 524 height 20
click at [784, 150] on div "This will be shown on your recipient’s bank statement to help identify your pay…" at bounding box center [704, 158] width 524 height 39
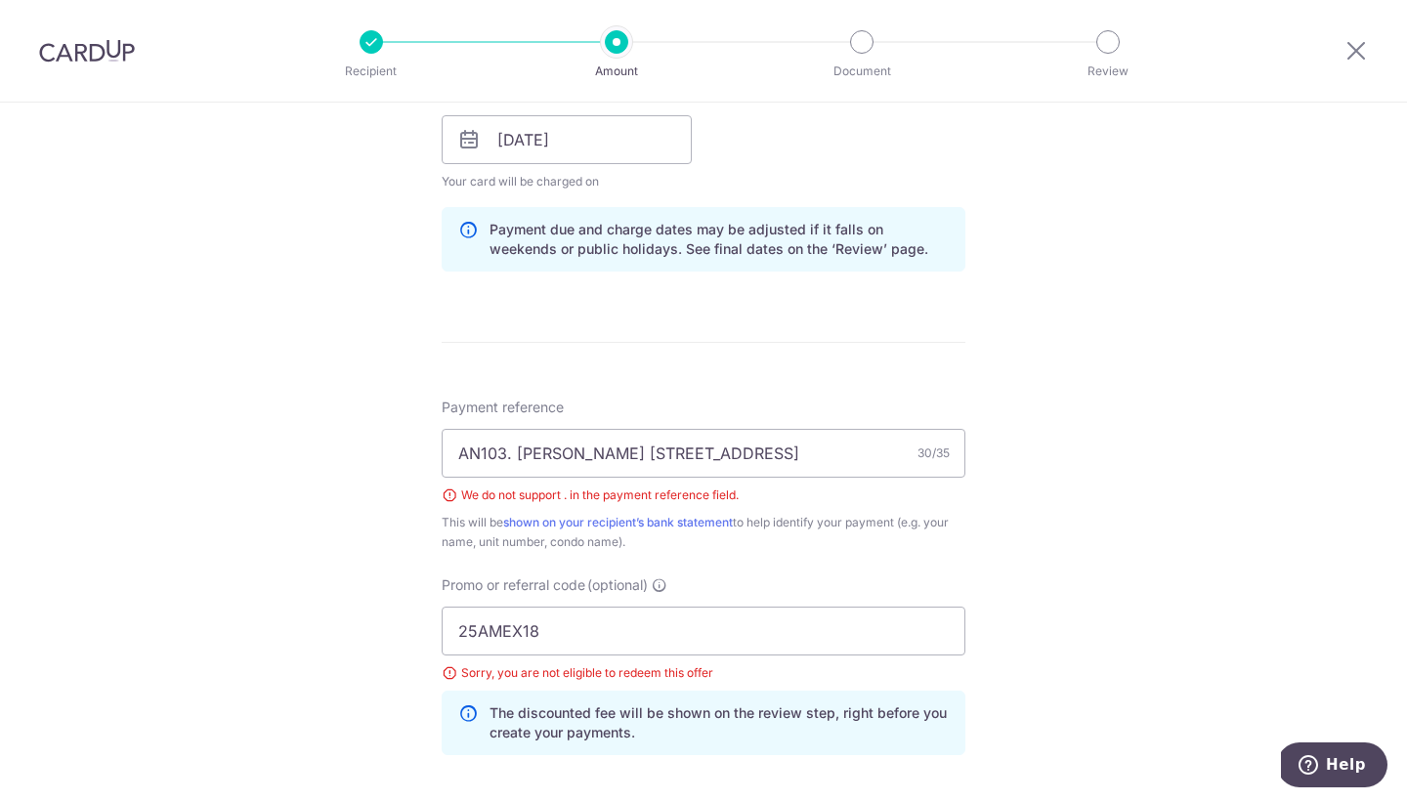
scroll to position [917, 0]
click at [515, 455] on input "AN103. Ribeiro 177 Duchess Ave" at bounding box center [704, 454] width 524 height 49
type input "Inv AN103 [PERSON_NAME] [STREET_ADDRESS]"
click at [647, 646] on input "25AMEX18" at bounding box center [704, 632] width 524 height 49
type input "2"
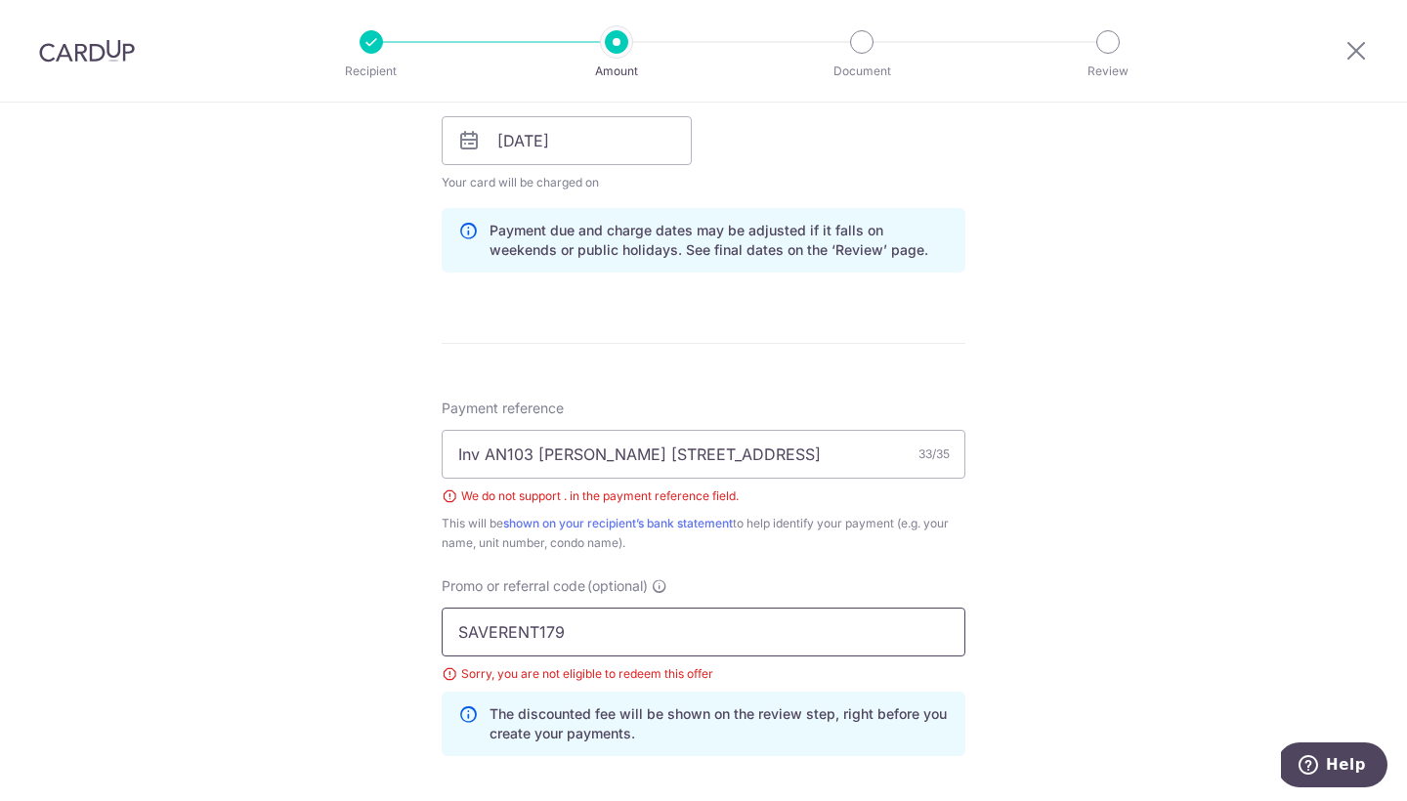
type input "SAVERENT179"
click at [923, 320] on form "Enter payment amount SGD 6,560.00 6560.00 Select Card **** 3006 Add credit card…" at bounding box center [704, 200] width 524 height 1770
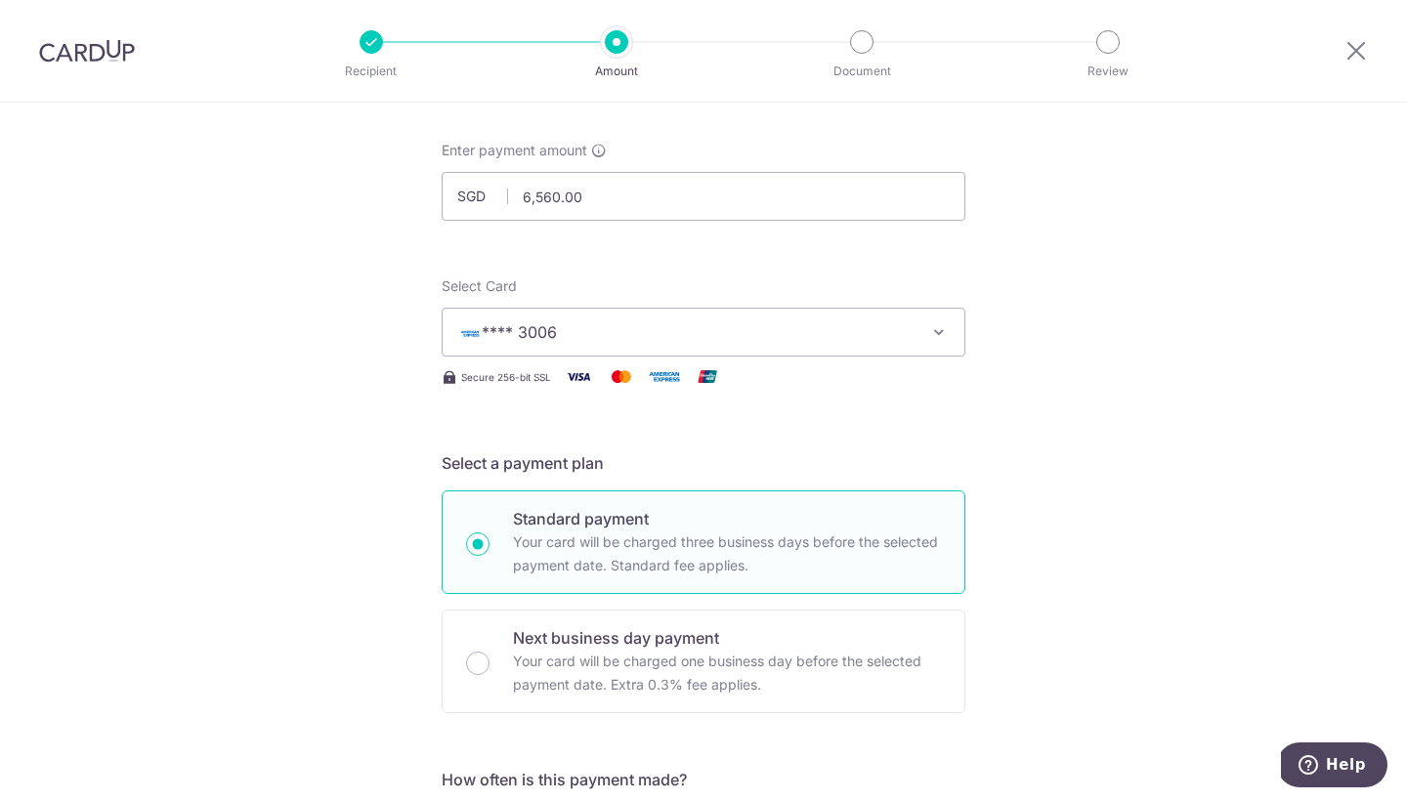
scroll to position [86, 0]
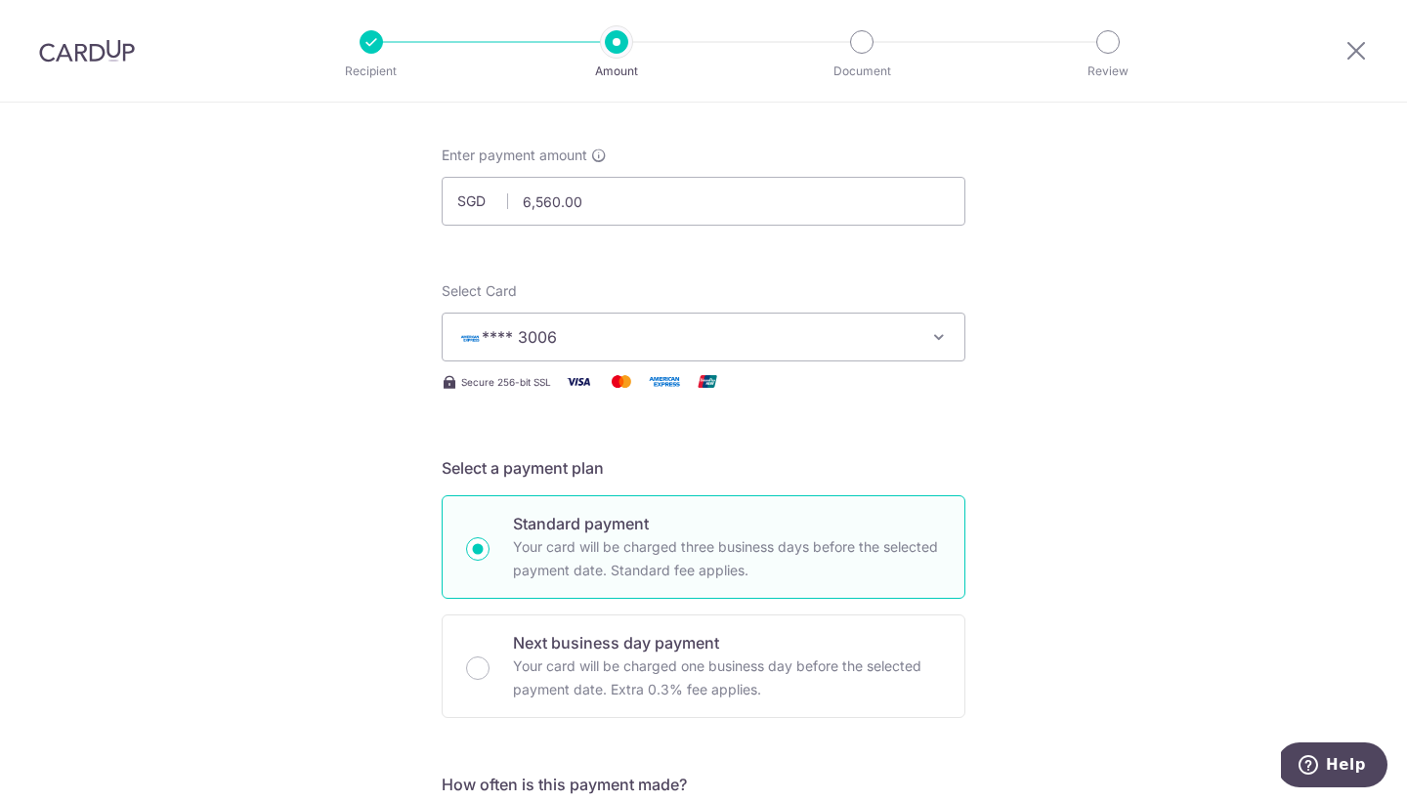
click at [940, 335] on icon "button" at bounding box center [939, 337] width 20 height 20
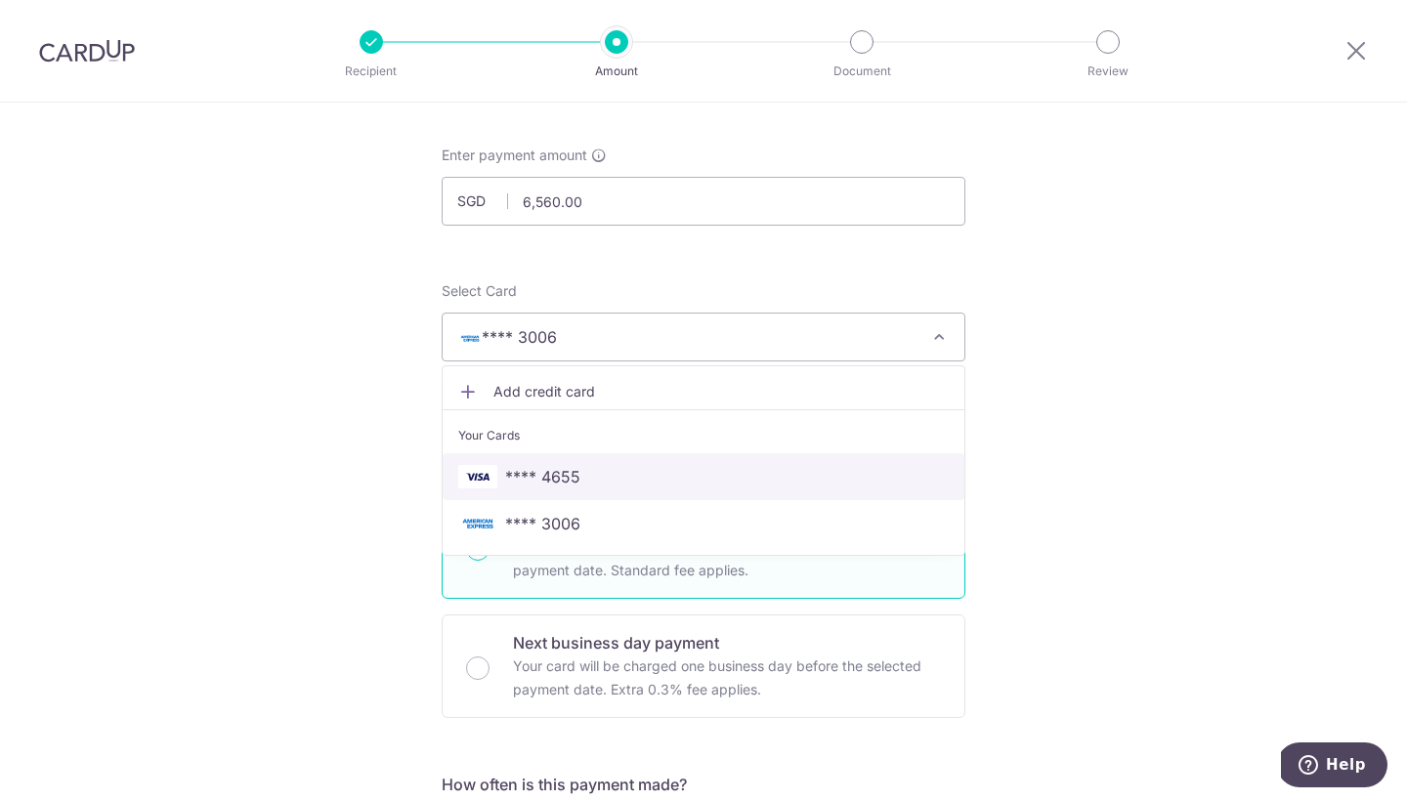
click at [653, 470] on span "**** 4655" at bounding box center [703, 476] width 491 height 23
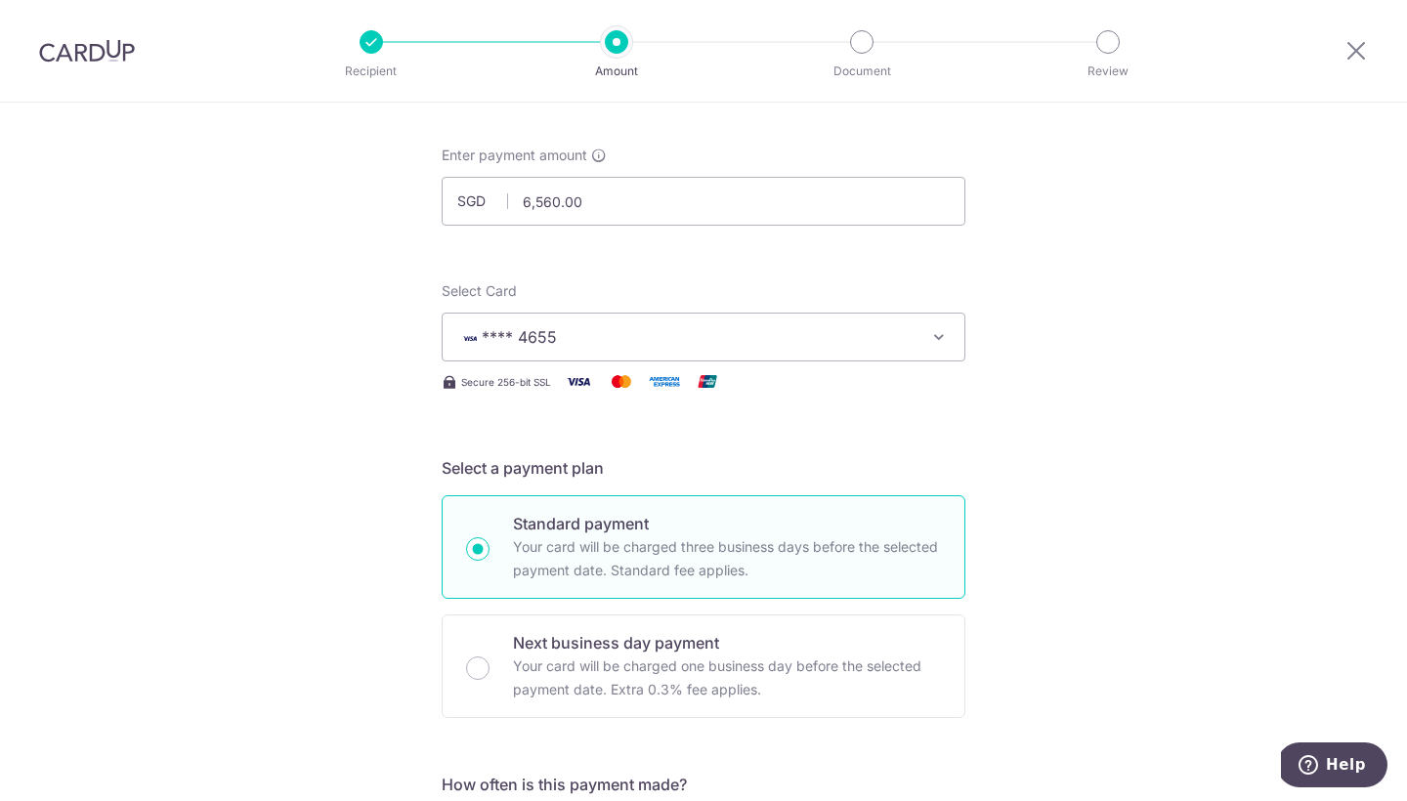
click at [935, 341] on icon "button" at bounding box center [939, 337] width 20 height 20
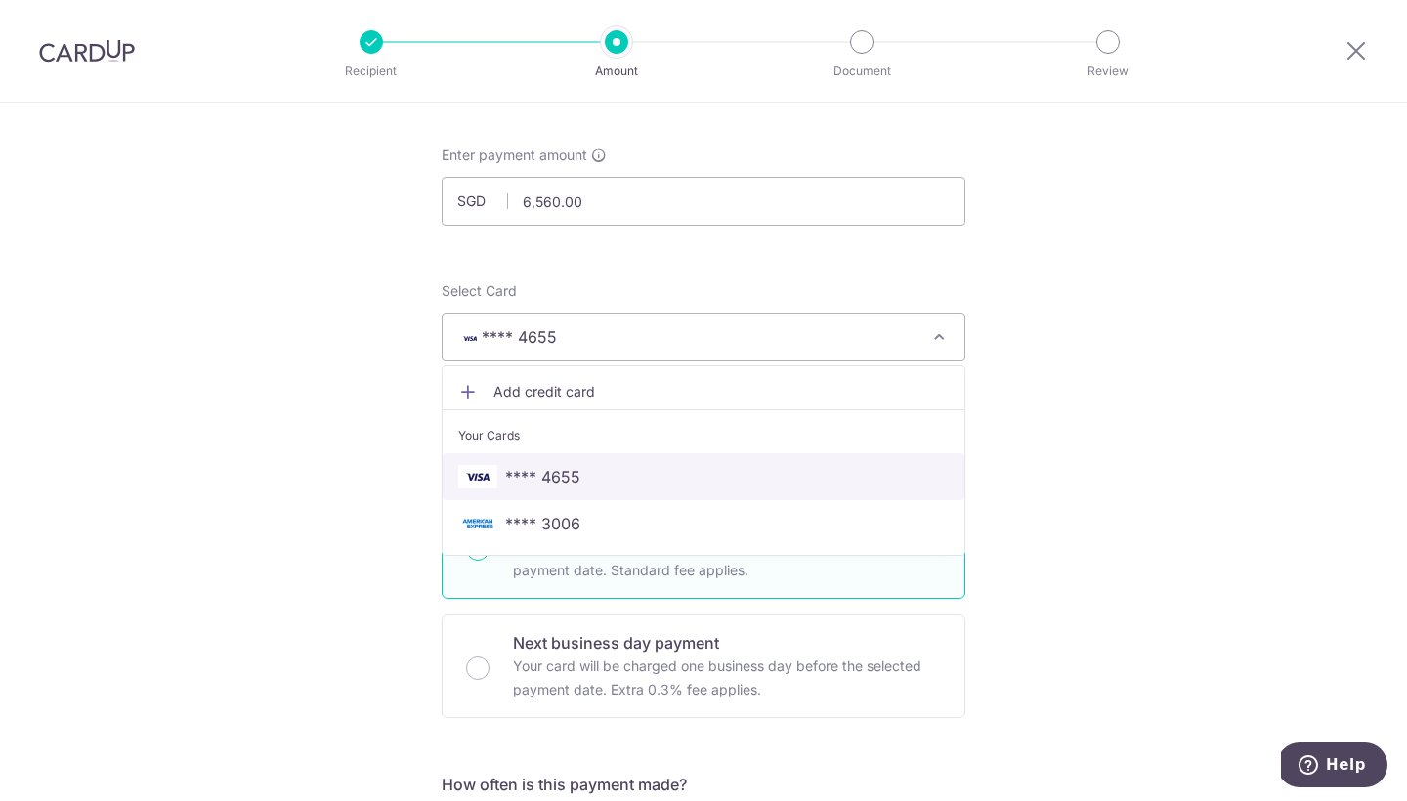
click at [537, 480] on span "**** 4655" at bounding box center [542, 476] width 75 height 23
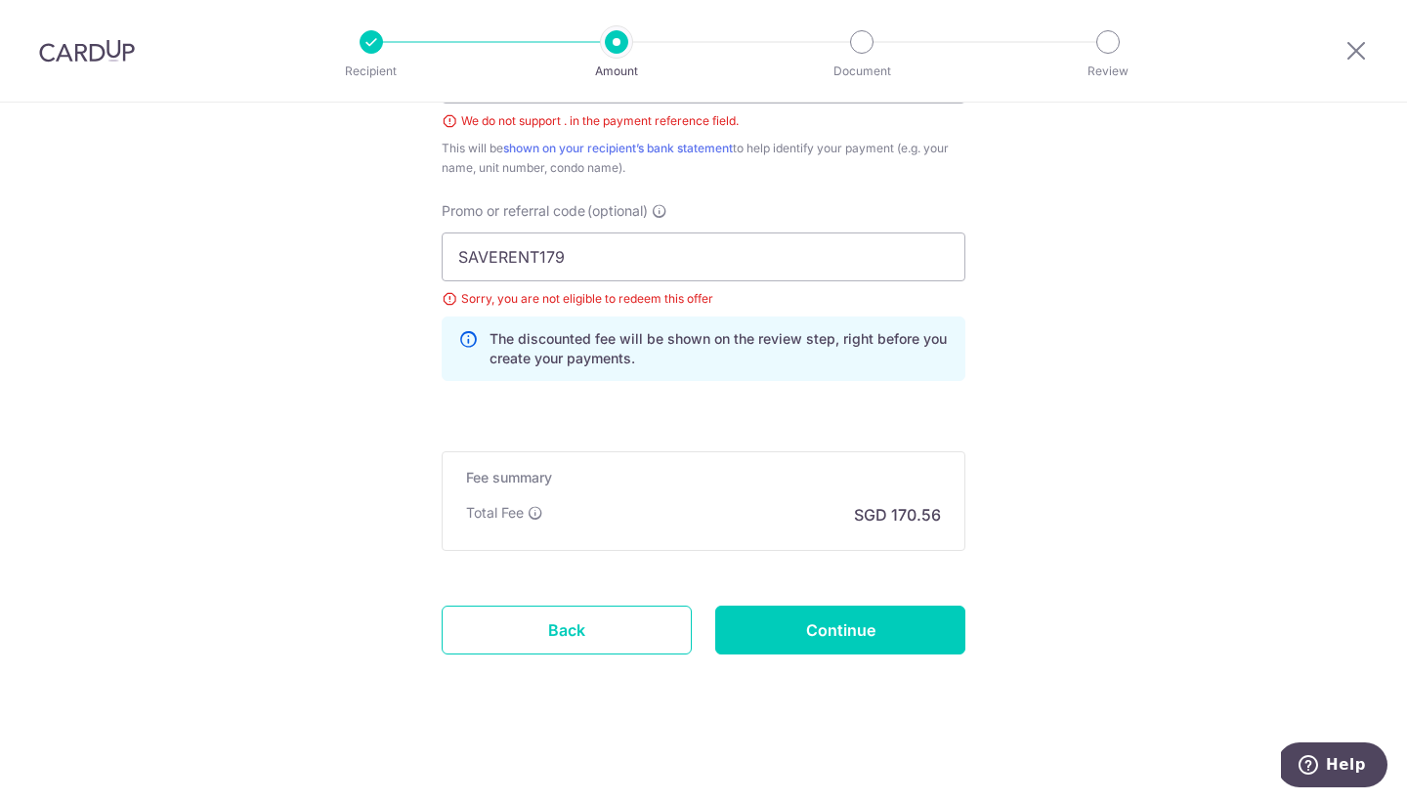
scroll to position [1292, 0]
click at [876, 632] on input "Continue" at bounding box center [840, 630] width 250 height 49
type input "Create Schedule"
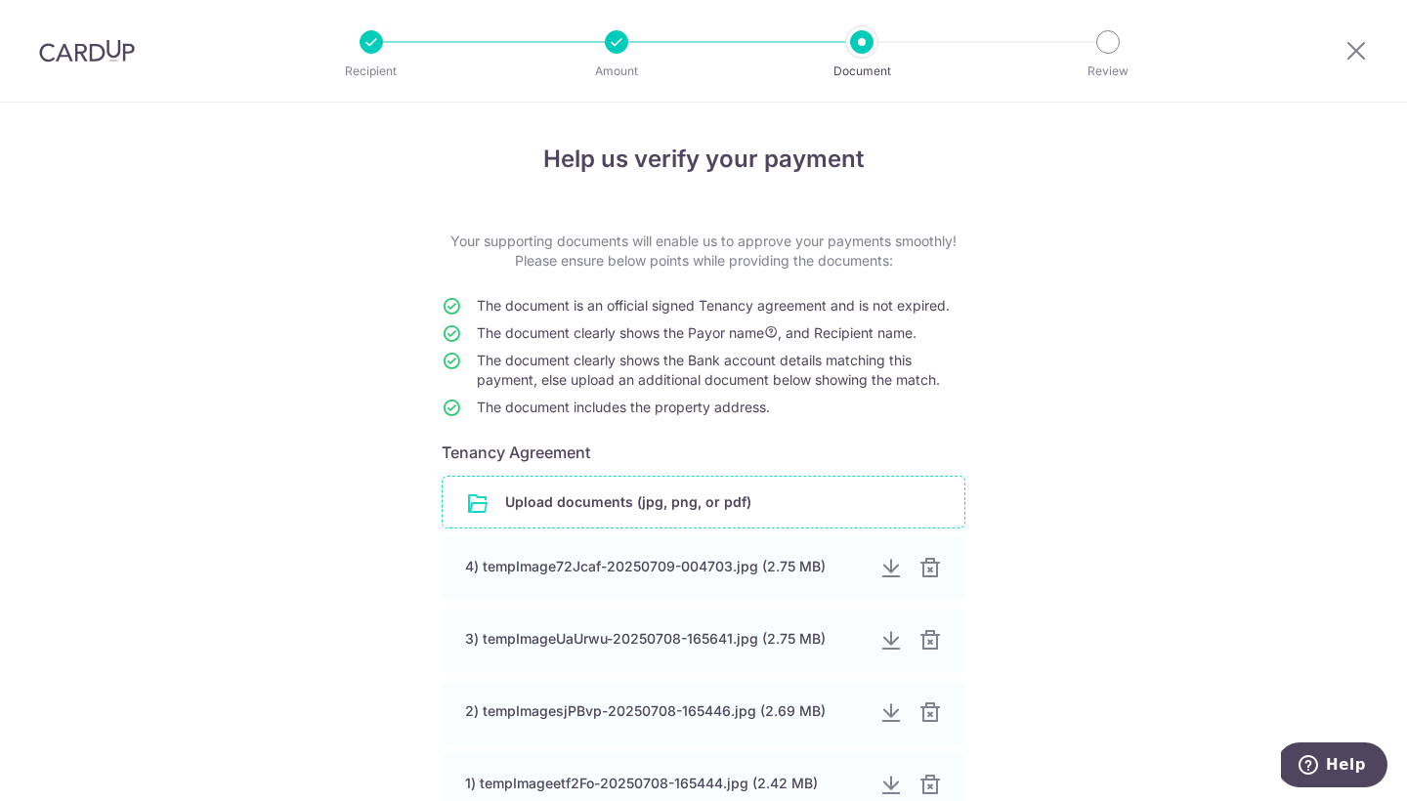
click at [659, 505] on input "file" at bounding box center [704, 502] width 522 height 51
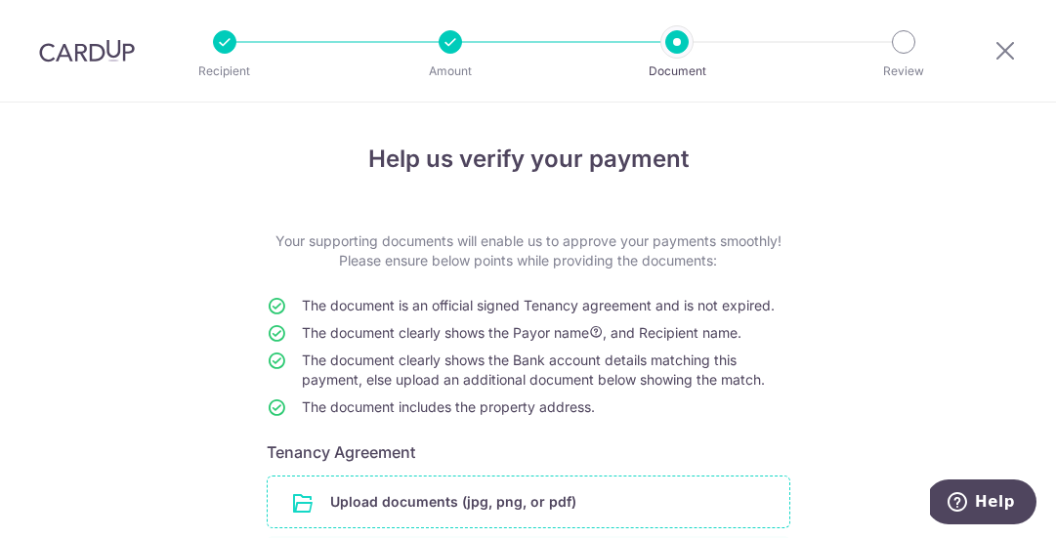
click at [414, 501] on input "file" at bounding box center [529, 502] width 522 height 51
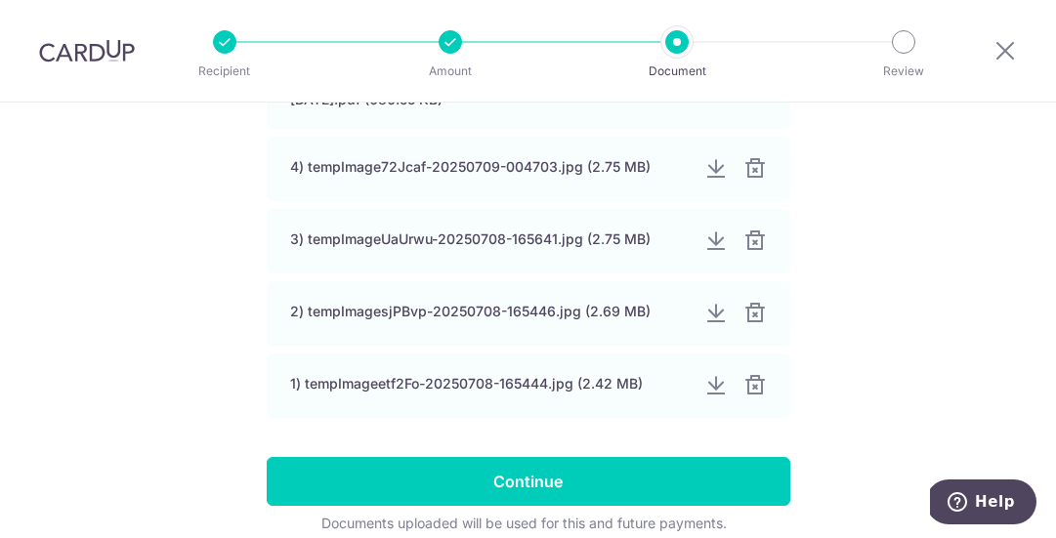
scroll to position [546, 0]
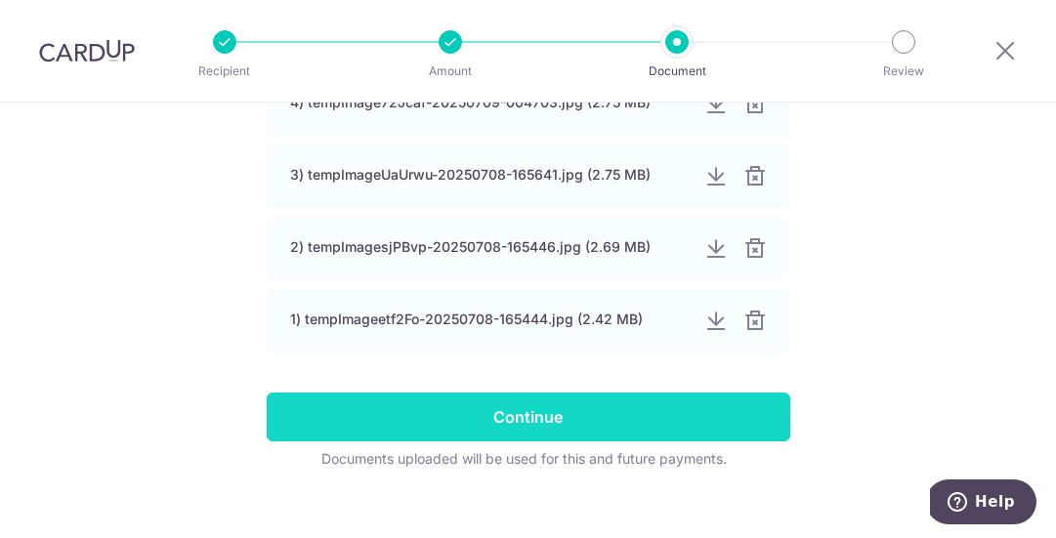
click at [527, 419] on input "Continue" at bounding box center [529, 417] width 524 height 49
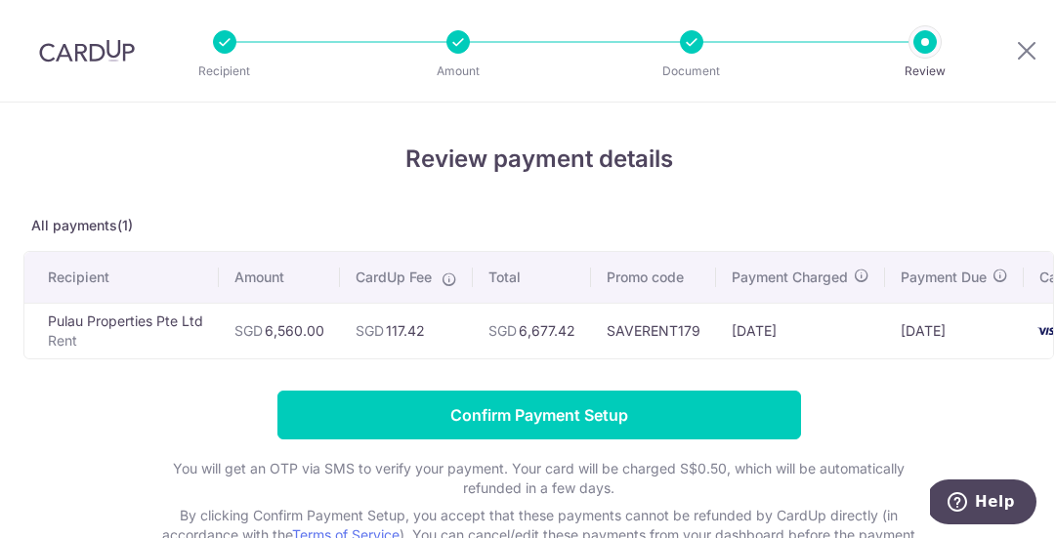
click at [525, 416] on input "Confirm Payment Setup" at bounding box center [540, 415] width 524 height 49
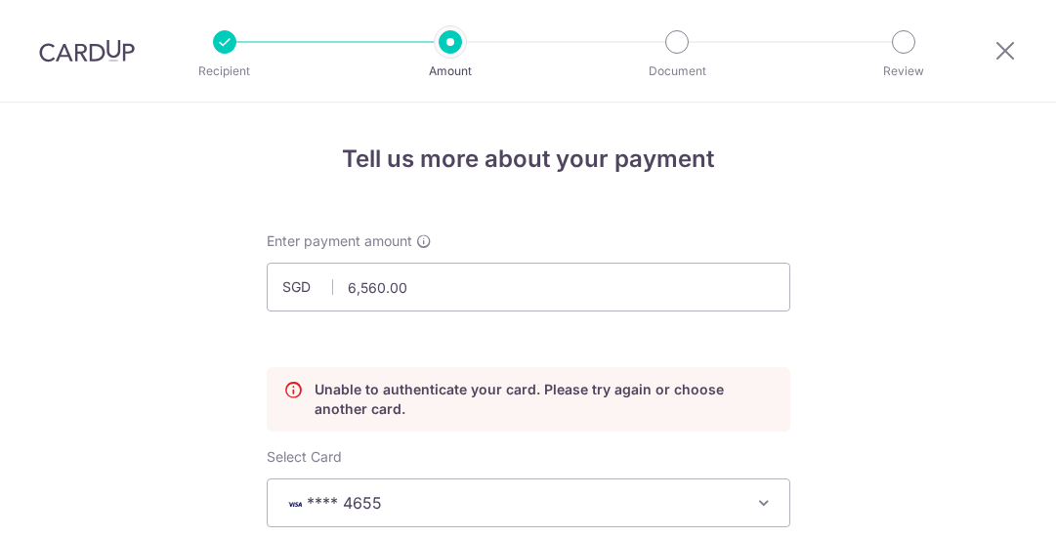
scroll to position [265, 0]
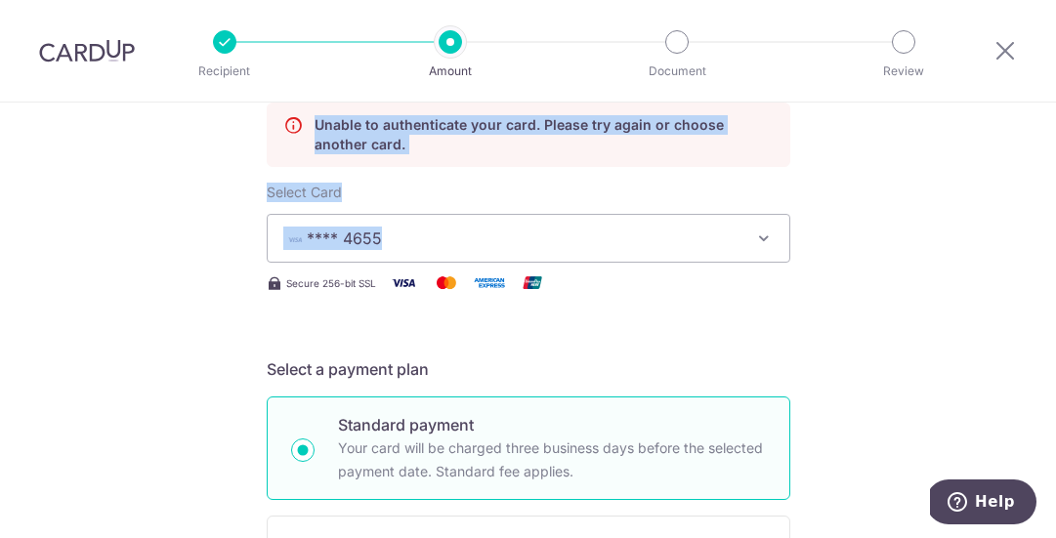
drag, startPoint x: 843, startPoint y: 195, endPoint x: 843, endPoint y: 223, distance: 27.4
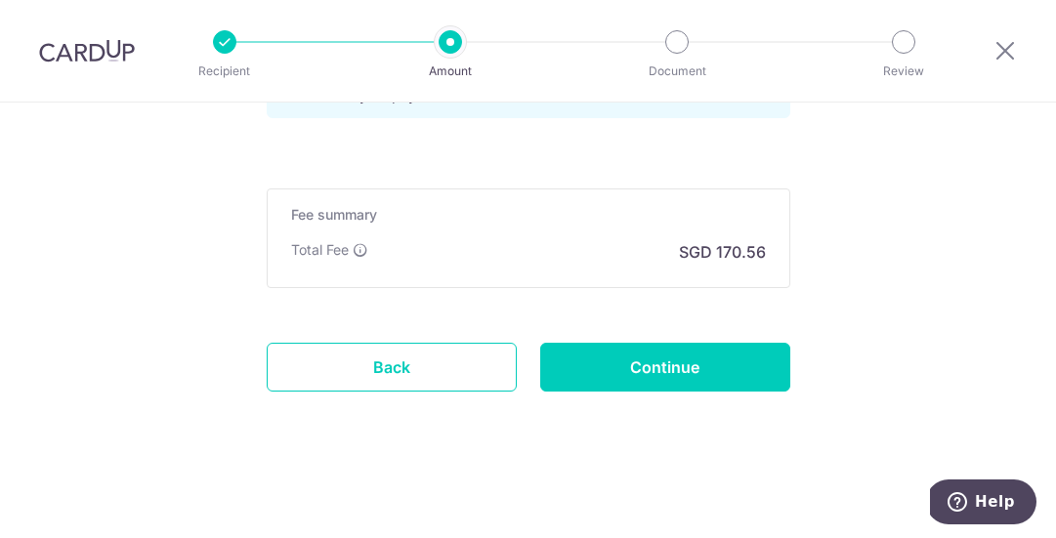
scroll to position [1580, 0]
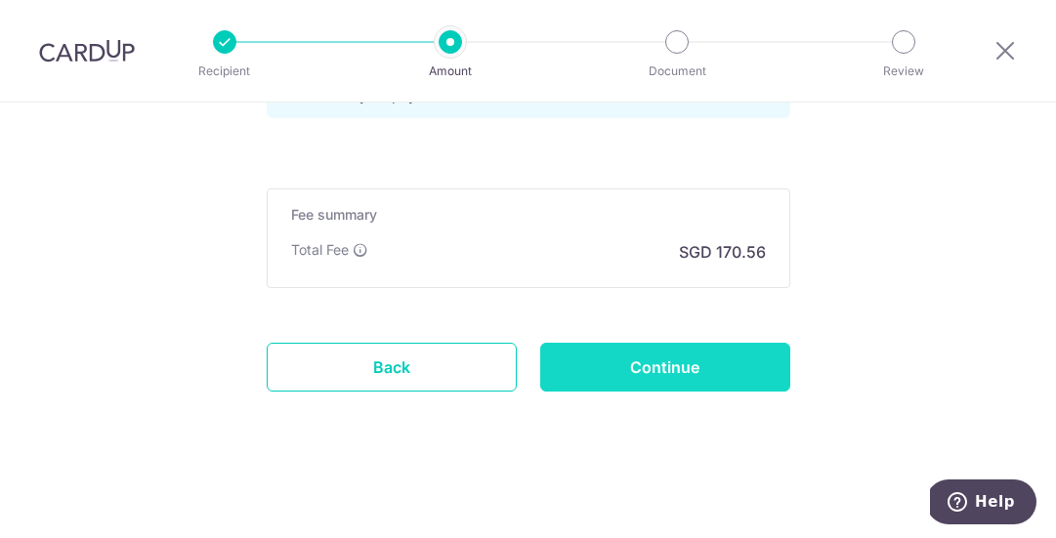
click at [679, 366] on input "Continue" at bounding box center [665, 367] width 250 height 49
type input "Update Schedule"
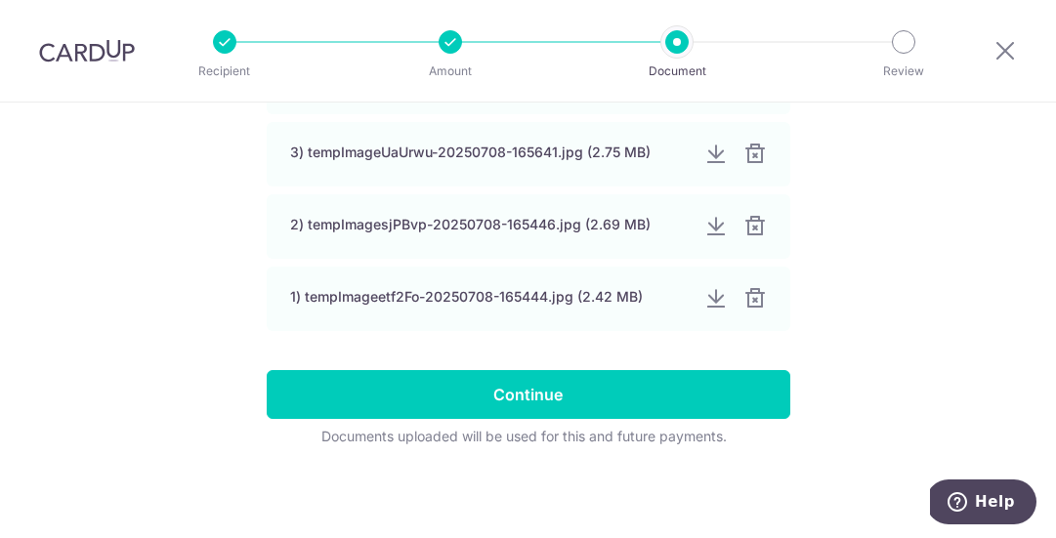
scroll to position [565, 0]
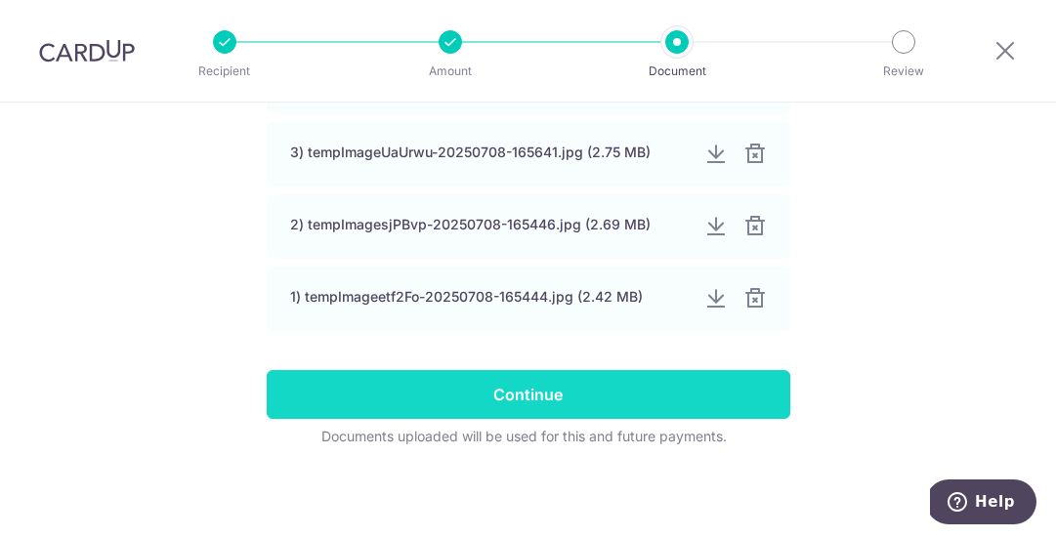
click at [595, 396] on input "Continue" at bounding box center [529, 394] width 524 height 49
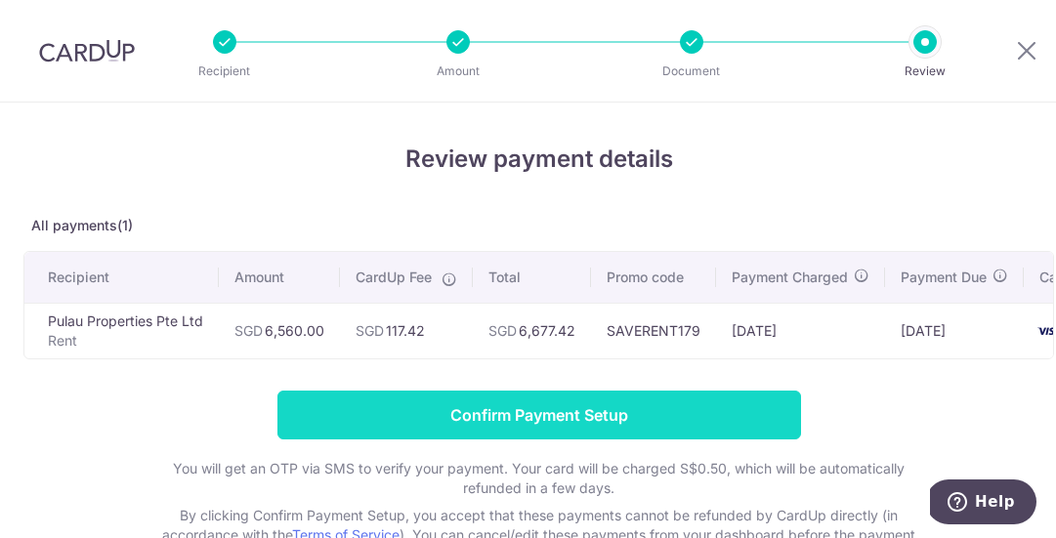
click at [599, 417] on input "Confirm Payment Setup" at bounding box center [540, 415] width 524 height 49
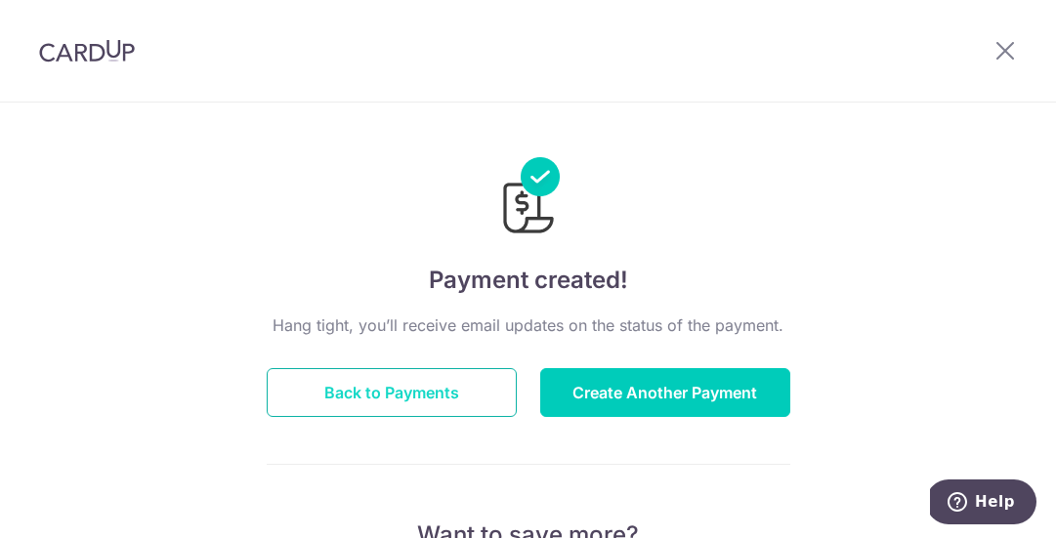
click at [473, 394] on button "Back to Payments" at bounding box center [392, 392] width 250 height 49
